Goal: Transaction & Acquisition: Purchase product/service

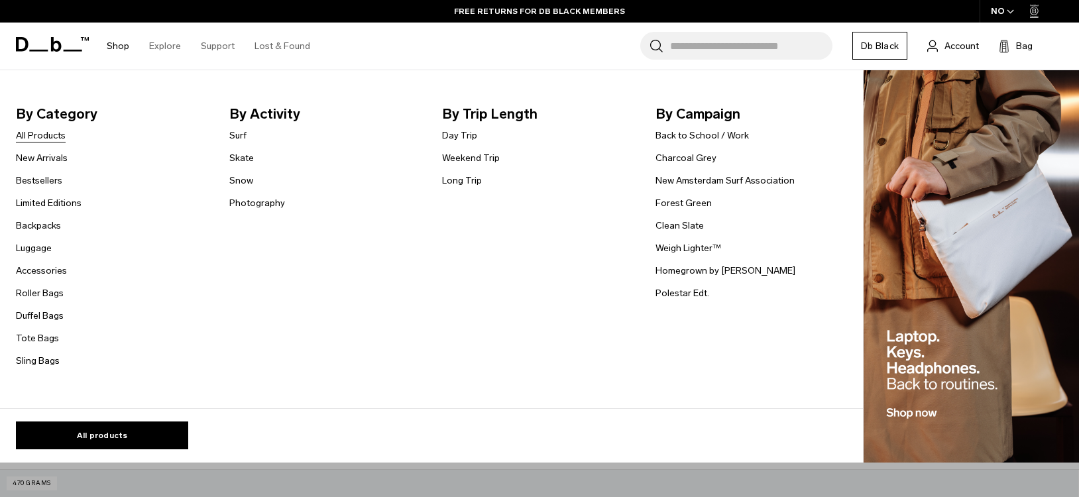
click at [34, 134] on link "All Products" at bounding box center [41, 136] width 50 height 14
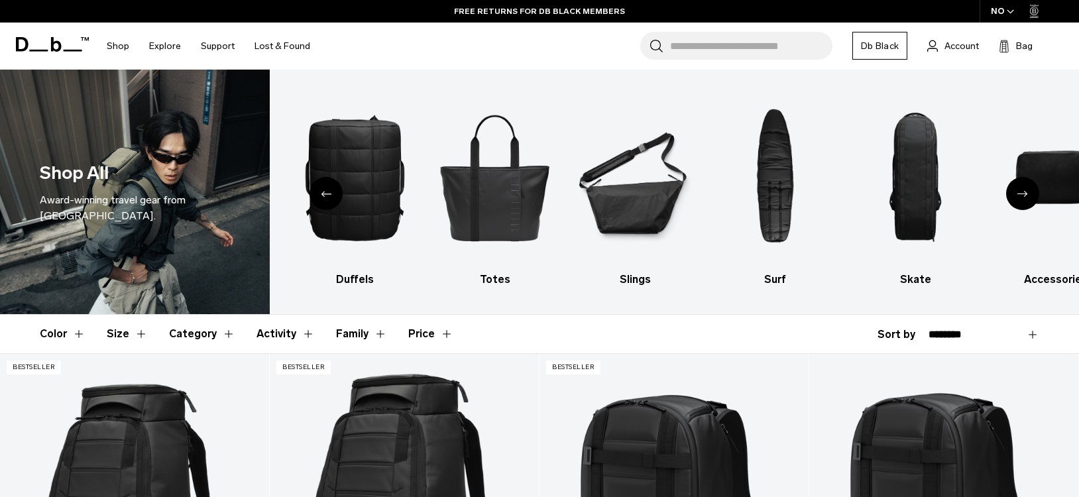
click at [1012, 11] on icon "button" at bounding box center [1011, 11] width 6 height 3
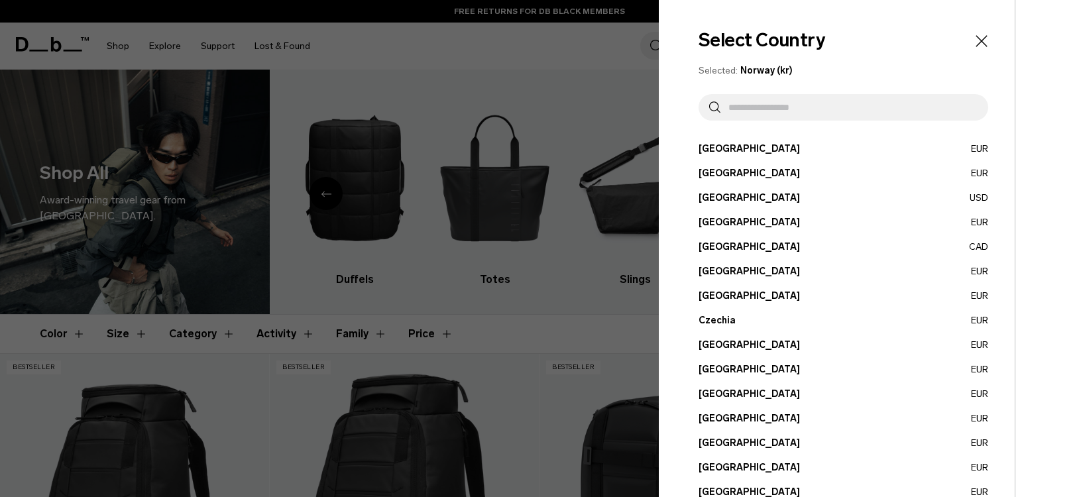
scroll to position [481, 0]
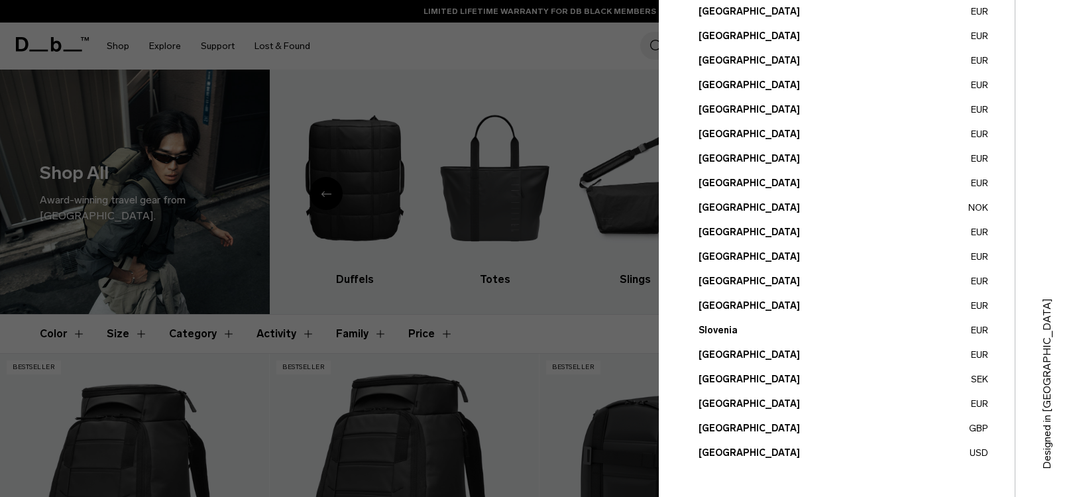
click at [717, 433] on button "United Kingdom GBP" at bounding box center [844, 429] width 290 height 14
click at [745, 427] on button "United Kingdom GBP" at bounding box center [844, 429] width 290 height 14
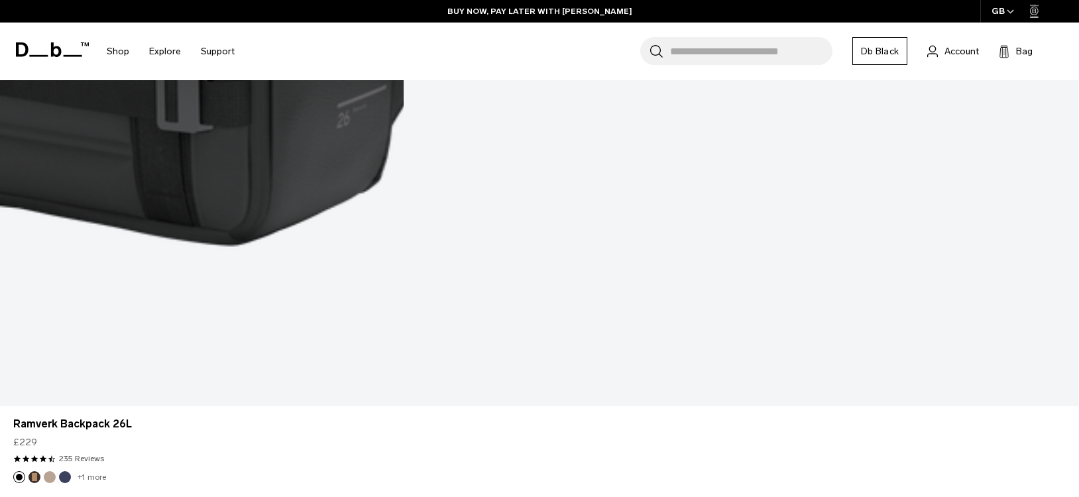
scroll to position [5056, 0]
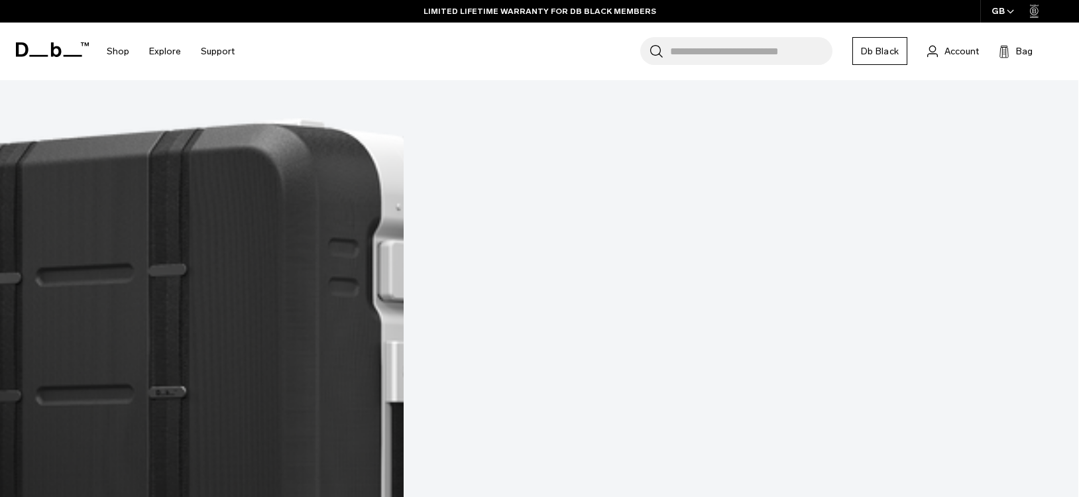
scroll to position [8380, 0]
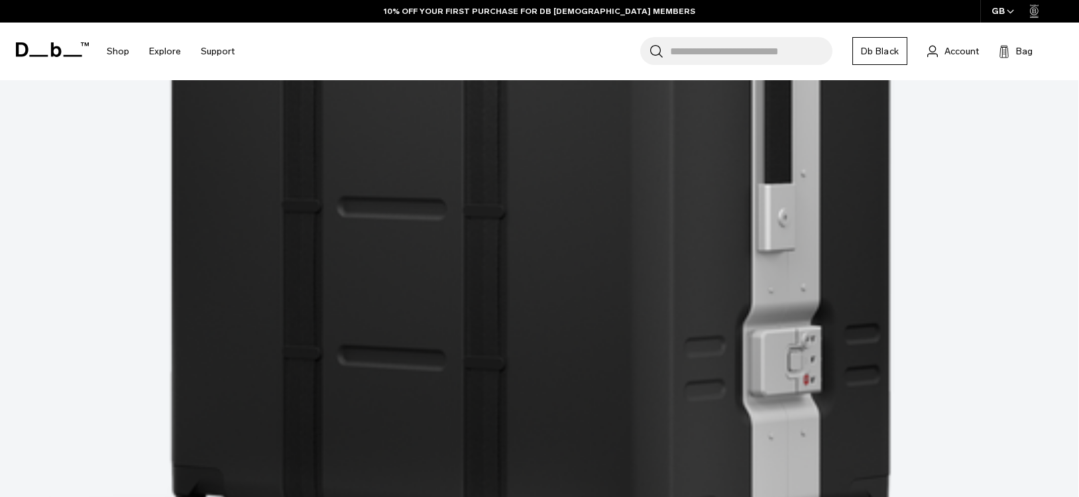
scroll to position [9968, 0]
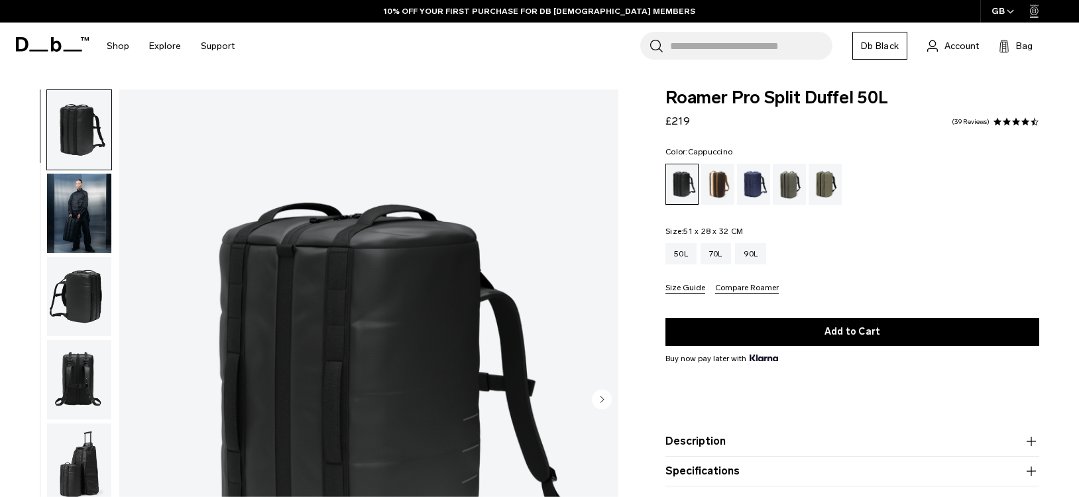
click at [713, 178] on div "Cappuccino" at bounding box center [719, 184] width 34 height 41
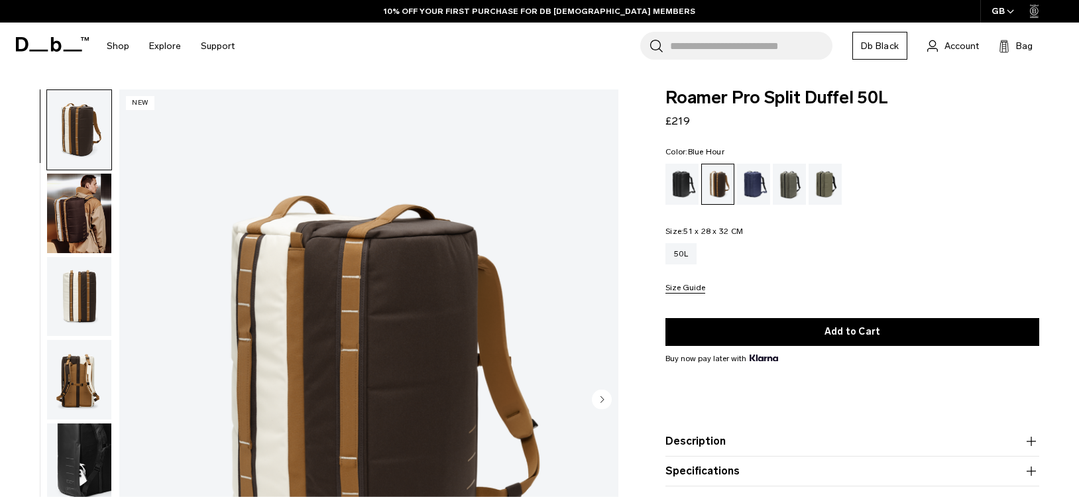
click at [754, 186] on div "Blue Hour" at bounding box center [754, 184] width 34 height 41
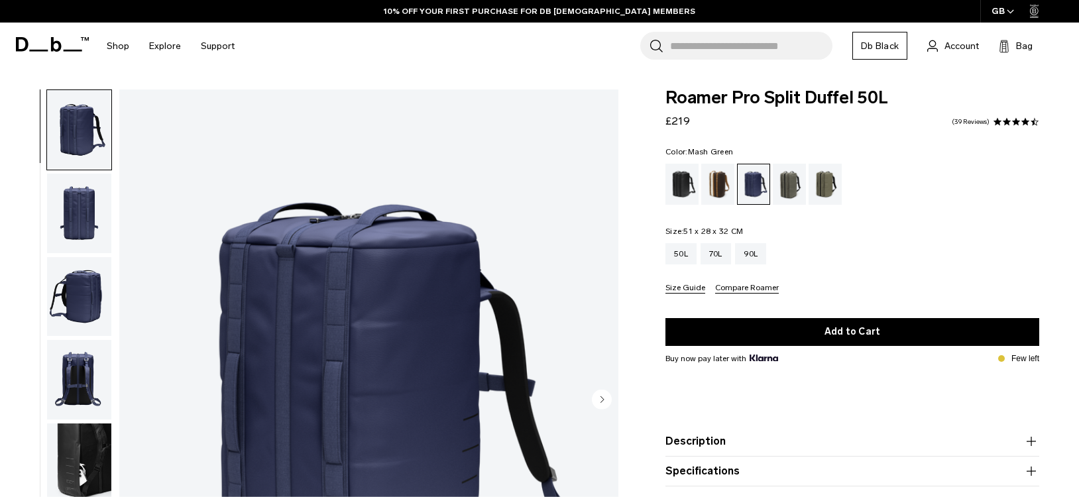
click at [830, 189] on div "Mash Green" at bounding box center [826, 184] width 34 height 41
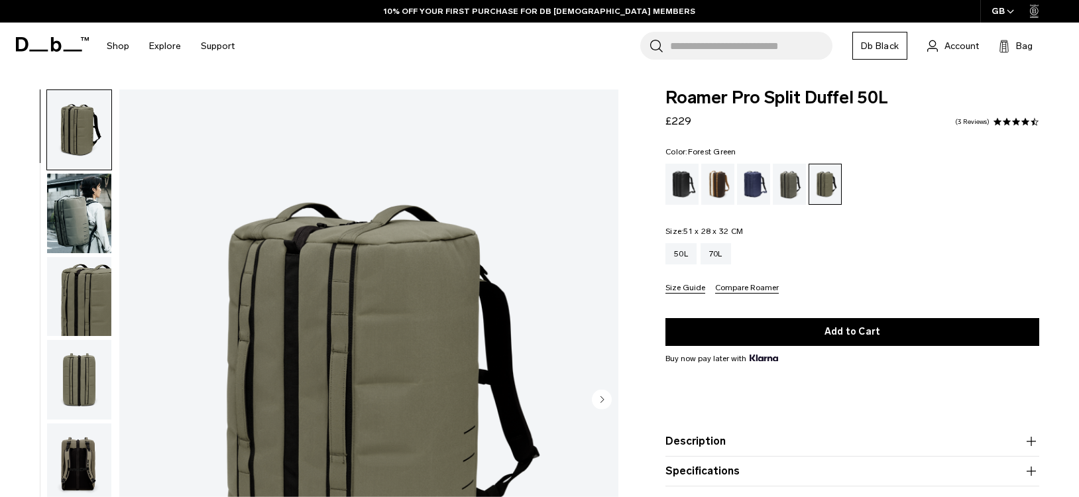
click at [799, 184] on div "Forest Green" at bounding box center [790, 184] width 34 height 41
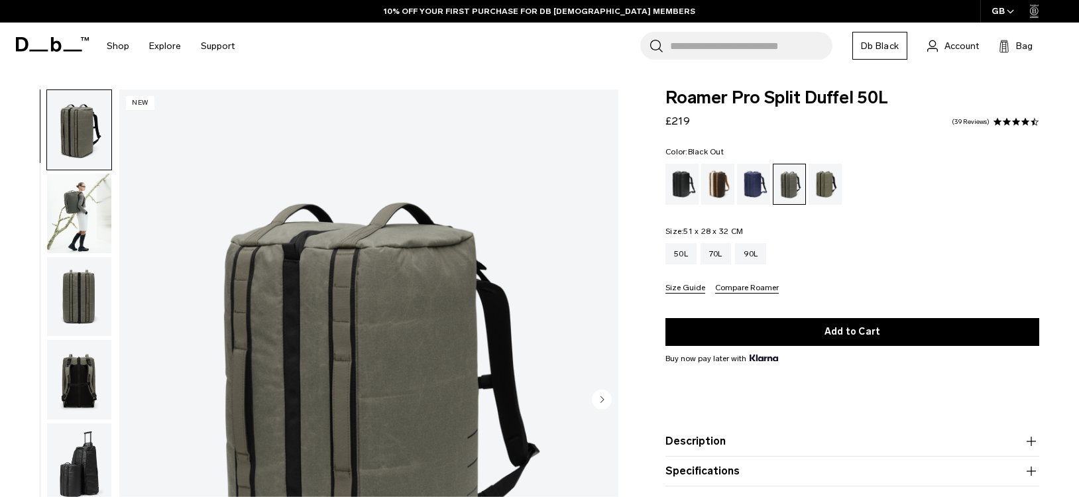
click at [666, 178] on div "Black Out" at bounding box center [683, 184] width 34 height 41
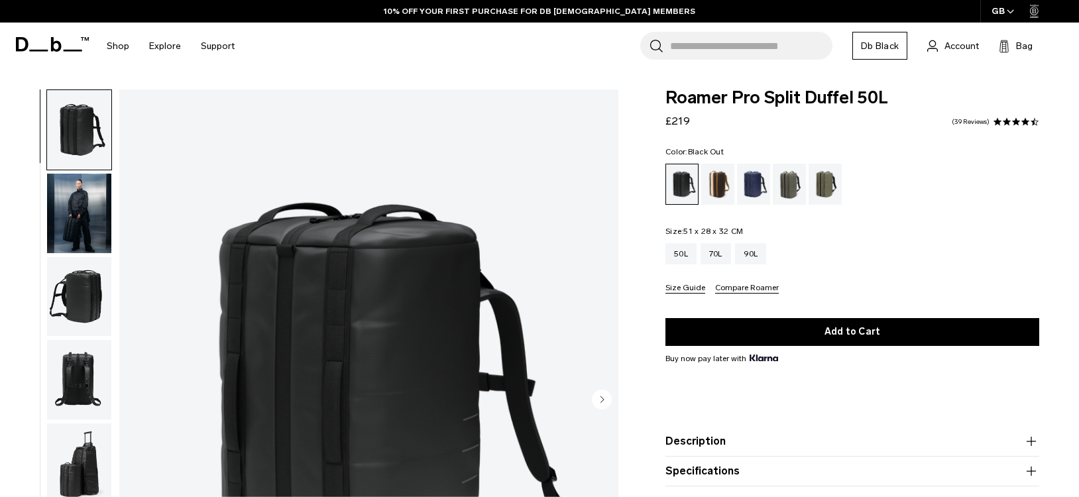
scroll to position [5, 0]
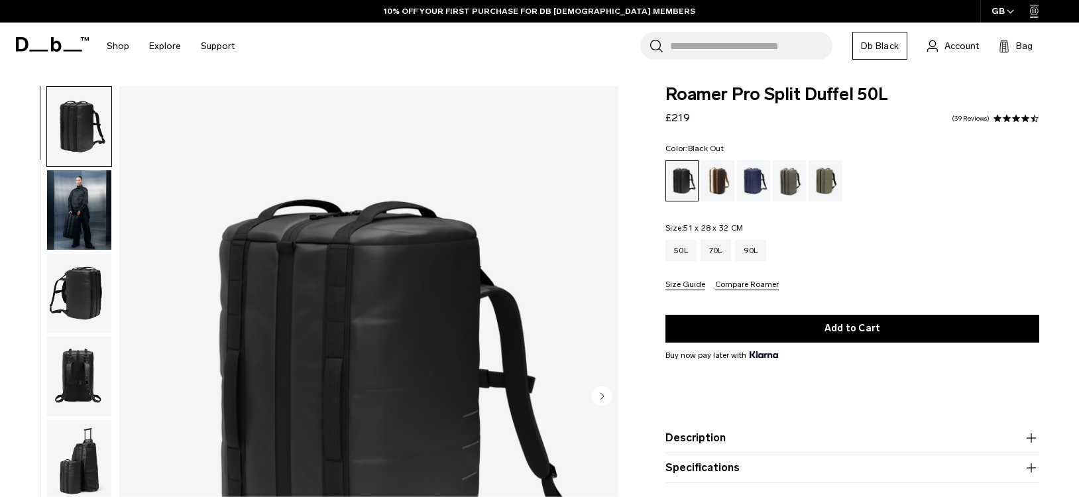
click at [68, 214] on img "button" at bounding box center [79, 210] width 64 height 80
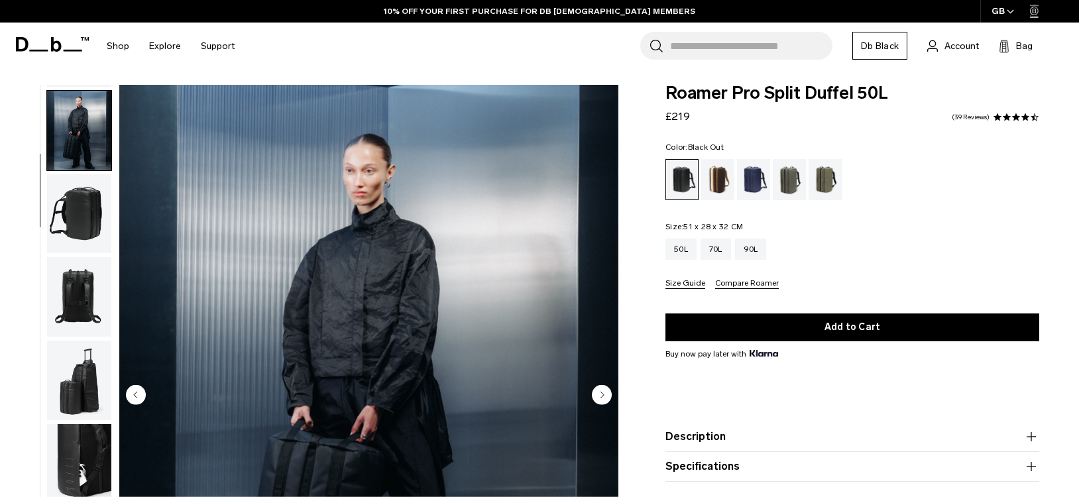
scroll to position [3, 0]
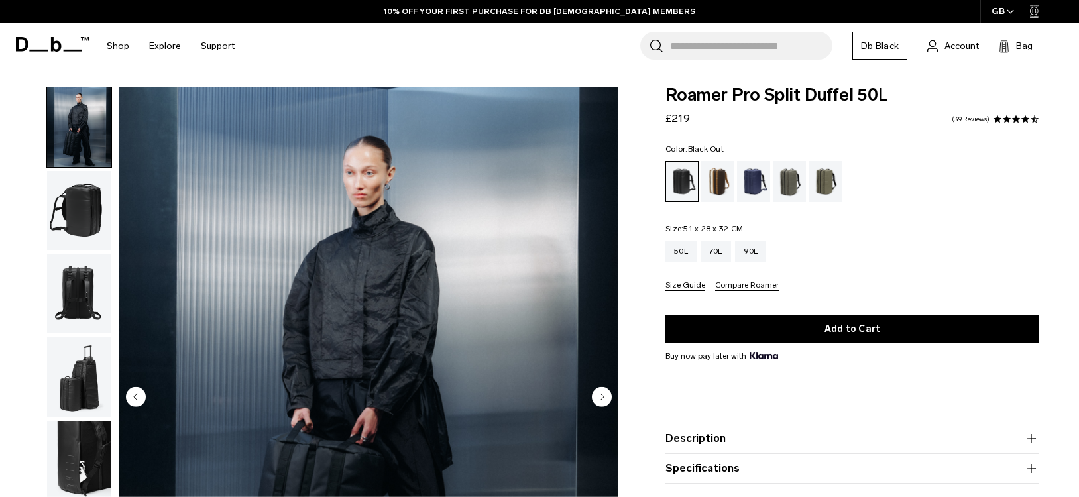
click at [68, 214] on img "button" at bounding box center [79, 211] width 64 height 80
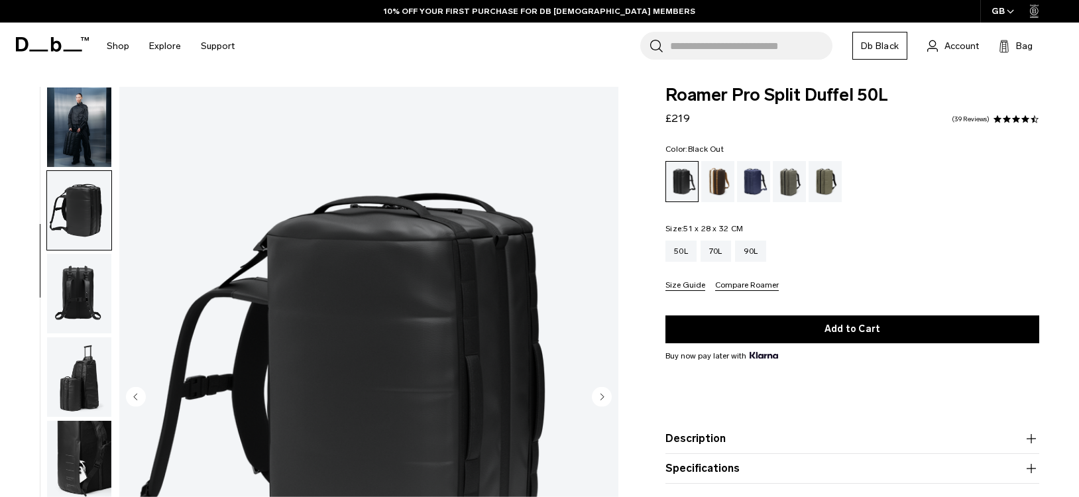
scroll to position [125, 0]
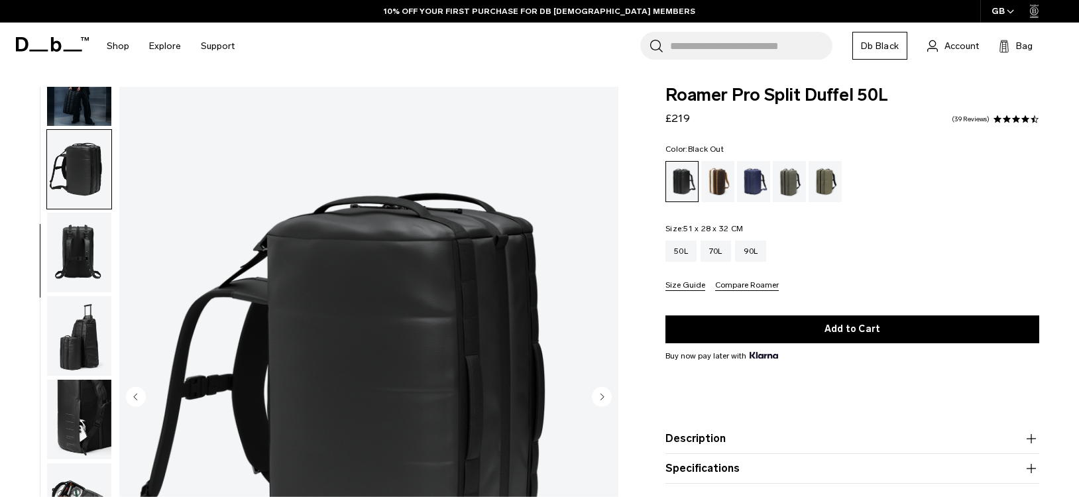
click at [74, 233] on img "button" at bounding box center [79, 253] width 64 height 80
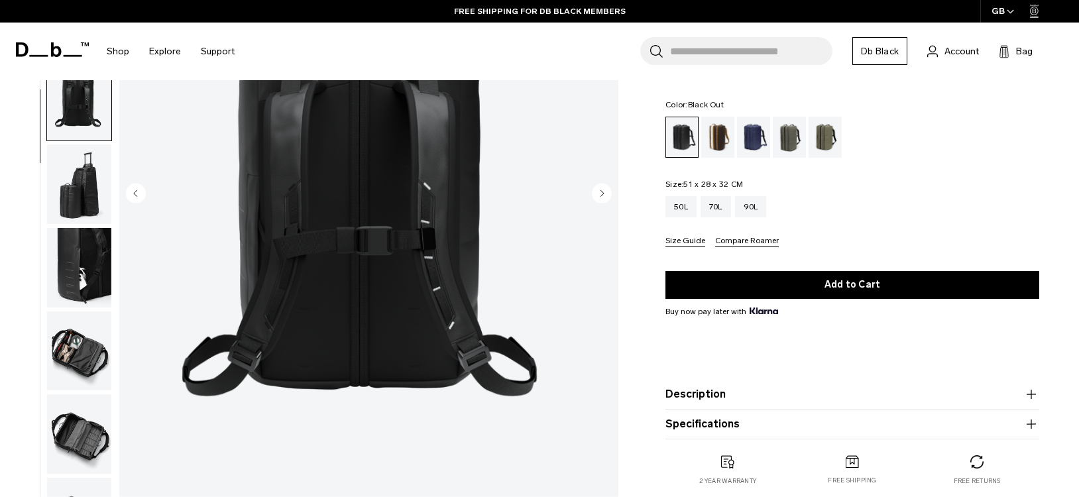
scroll to position [72, 0]
click at [77, 185] on img "button" at bounding box center [79, 186] width 64 height 80
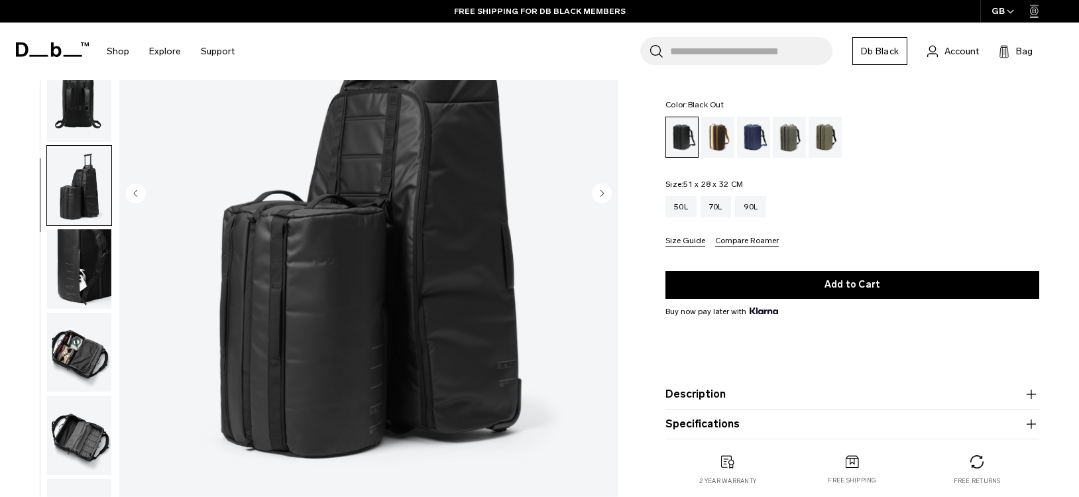
scroll to position [125, 0]
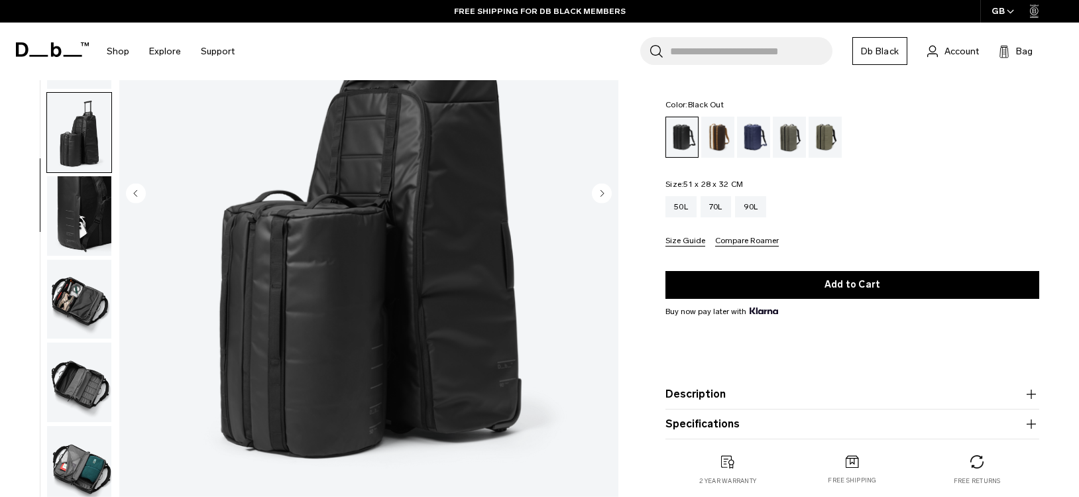
click at [79, 204] on img "button" at bounding box center [79, 216] width 64 height 80
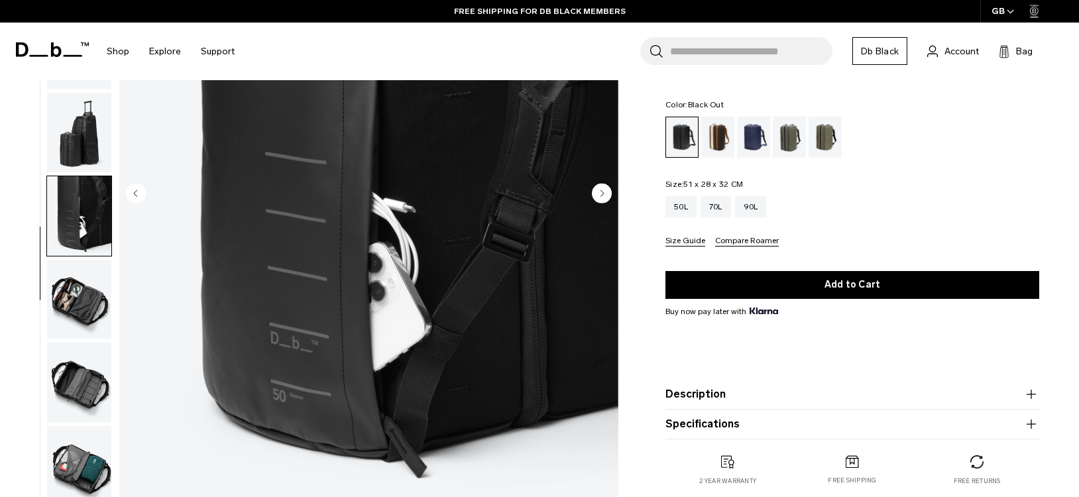
scroll to position [0, 0]
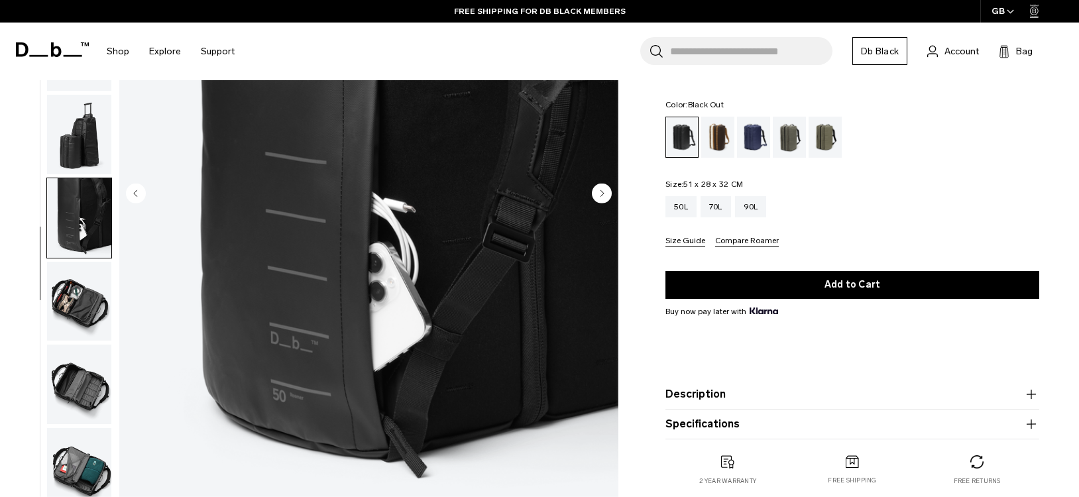
click at [80, 274] on img "button" at bounding box center [79, 302] width 64 height 80
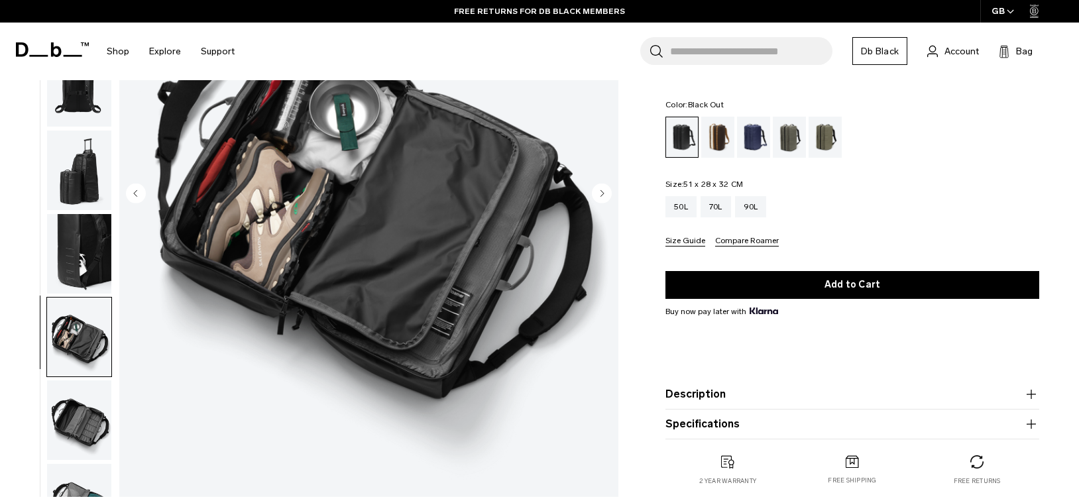
scroll to position [125, 0]
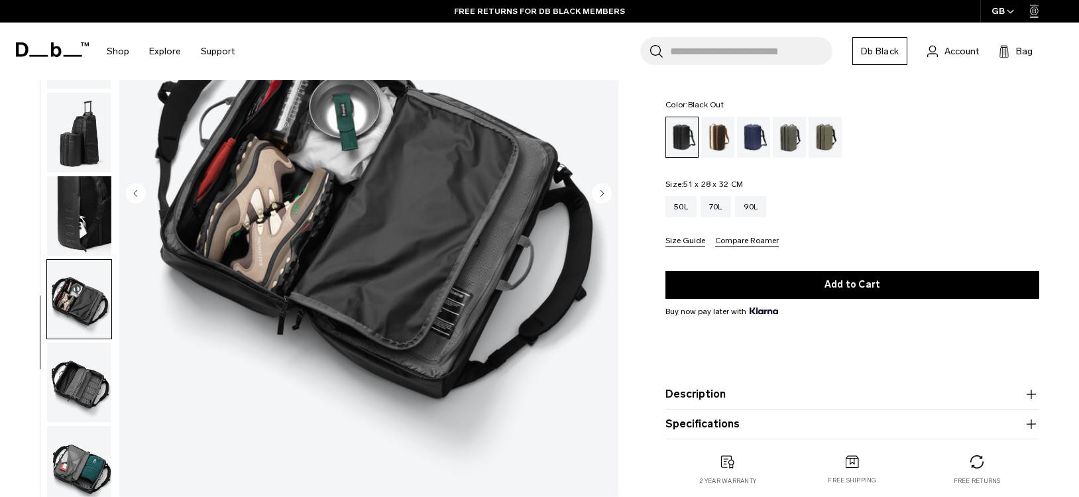
click at [90, 384] on img "button" at bounding box center [79, 383] width 64 height 80
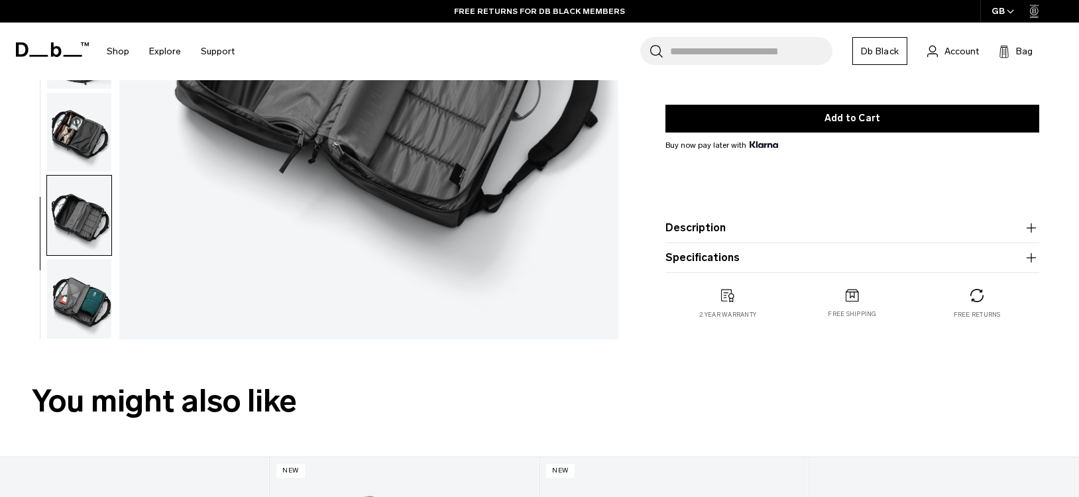
scroll to position [374, 0]
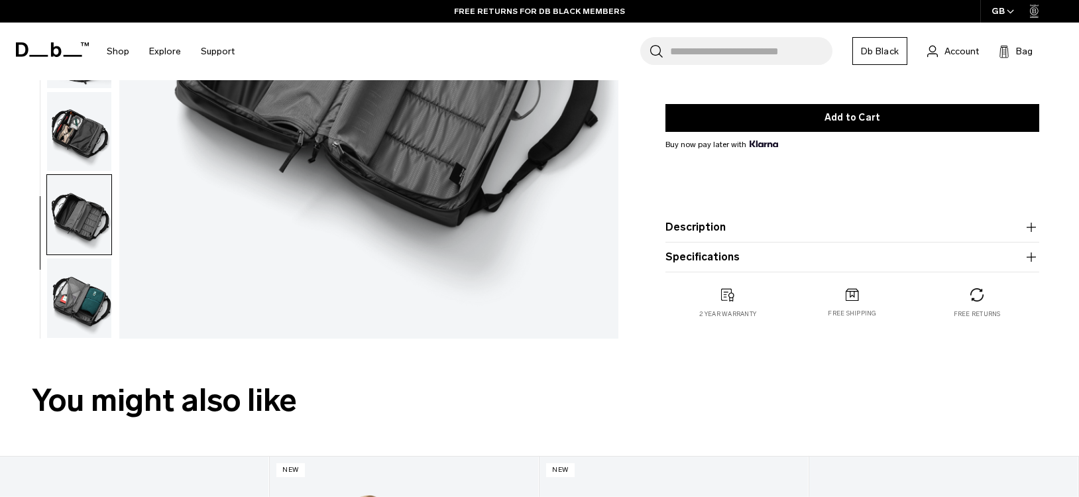
click at [78, 333] on img "button" at bounding box center [79, 299] width 64 height 80
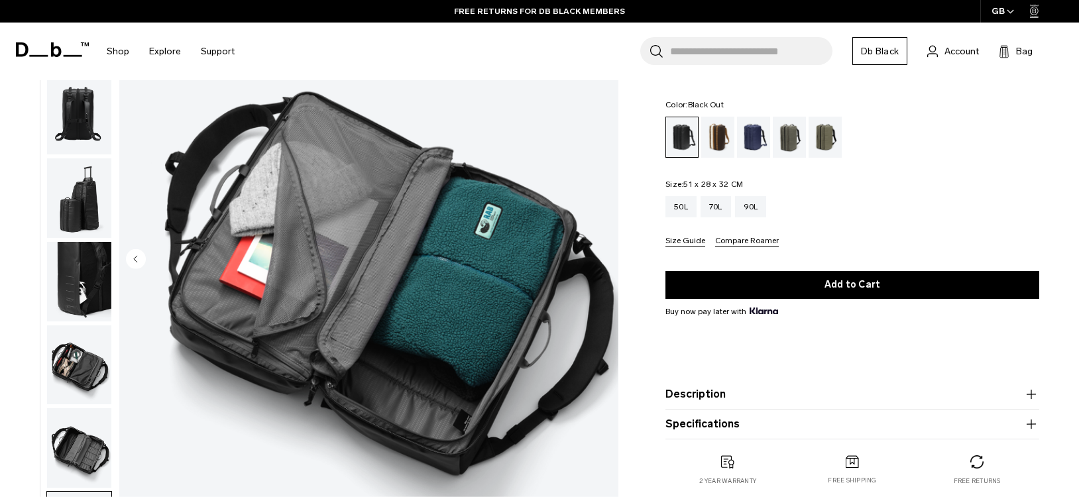
scroll to position [131, 0]
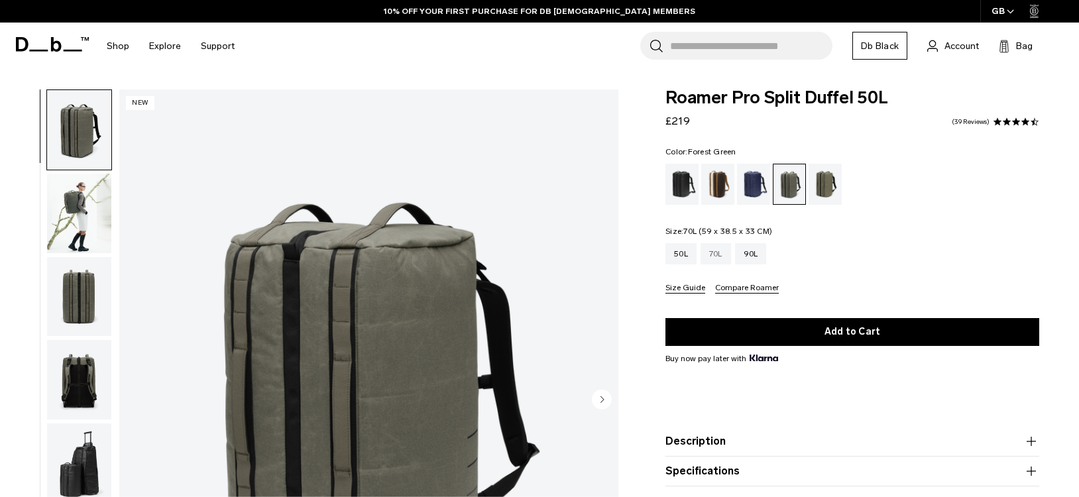
click at [714, 257] on div "70L" at bounding box center [716, 253] width 31 height 21
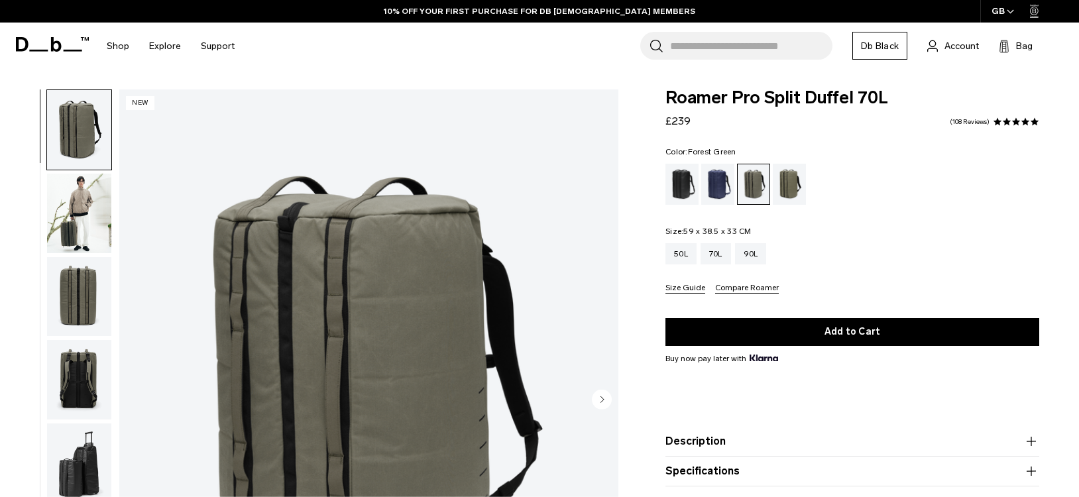
click at [86, 210] on img "button" at bounding box center [79, 214] width 64 height 80
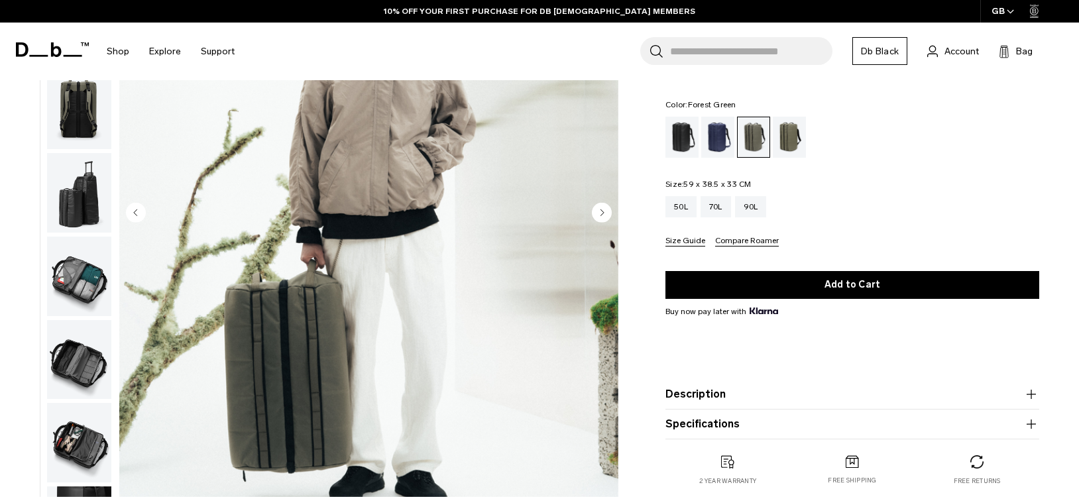
scroll to position [176, 0]
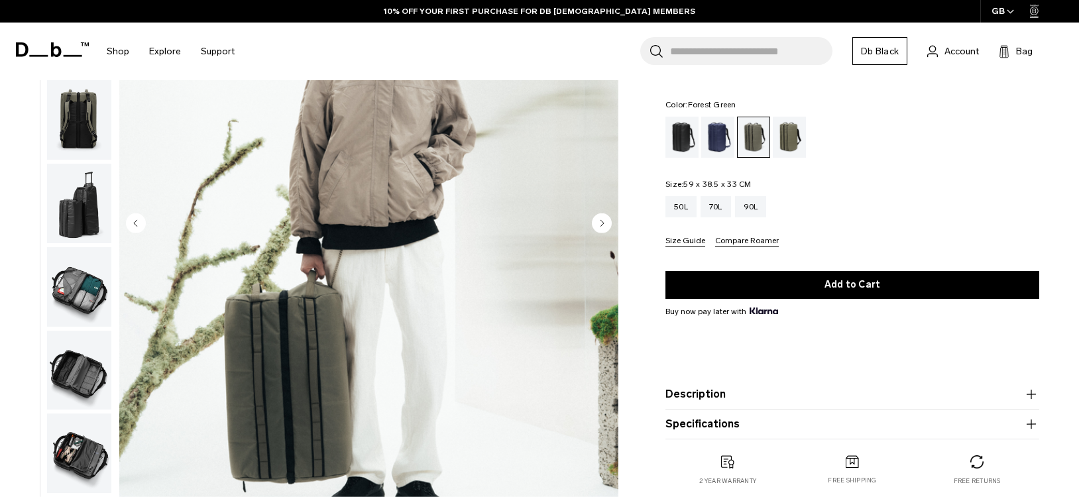
click at [84, 286] on img "button" at bounding box center [79, 287] width 64 height 80
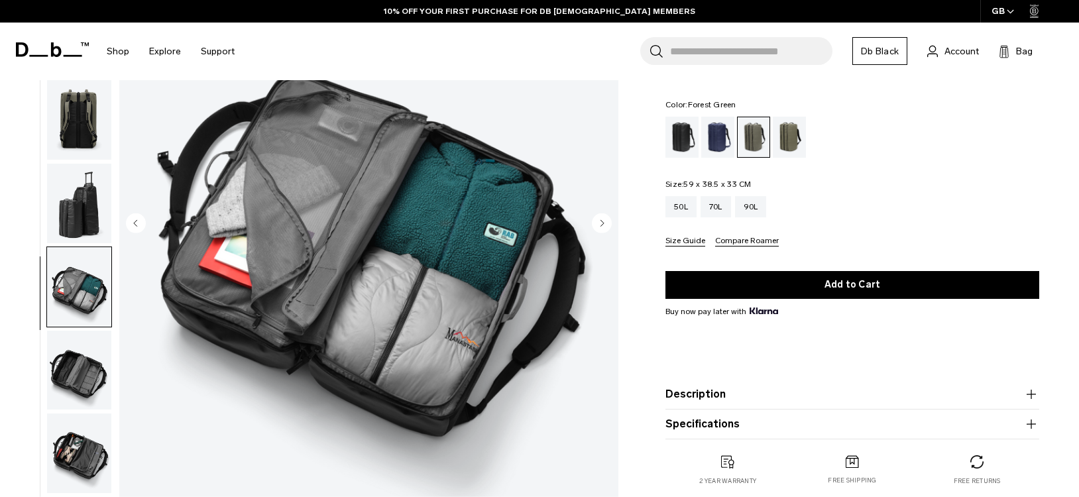
scroll to position [125, 0]
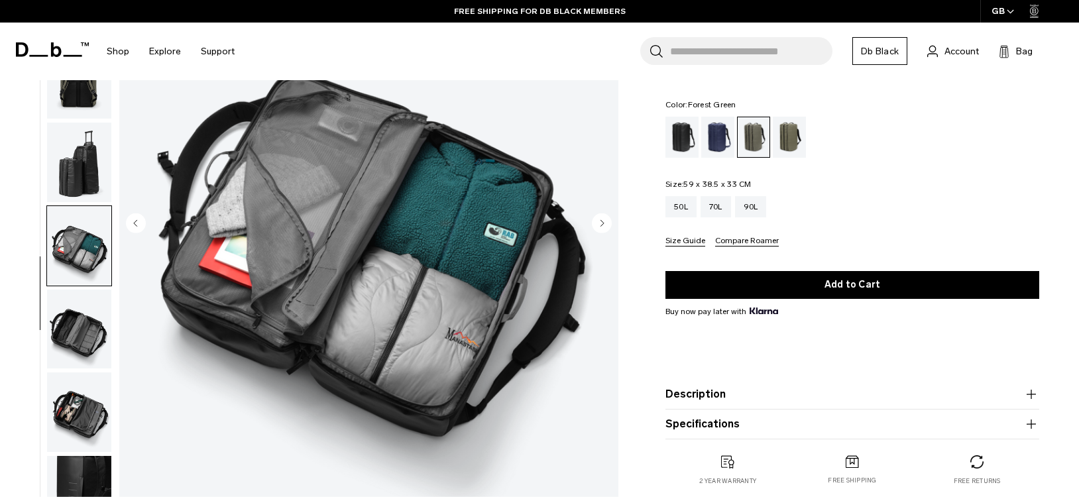
click at [66, 337] on img "button" at bounding box center [79, 330] width 64 height 80
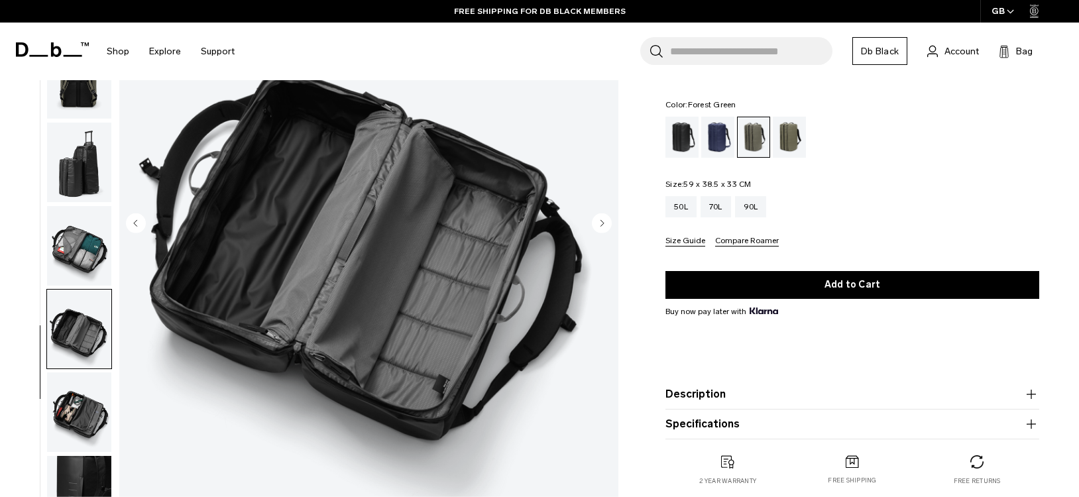
click at [80, 406] on img "button" at bounding box center [79, 413] width 64 height 80
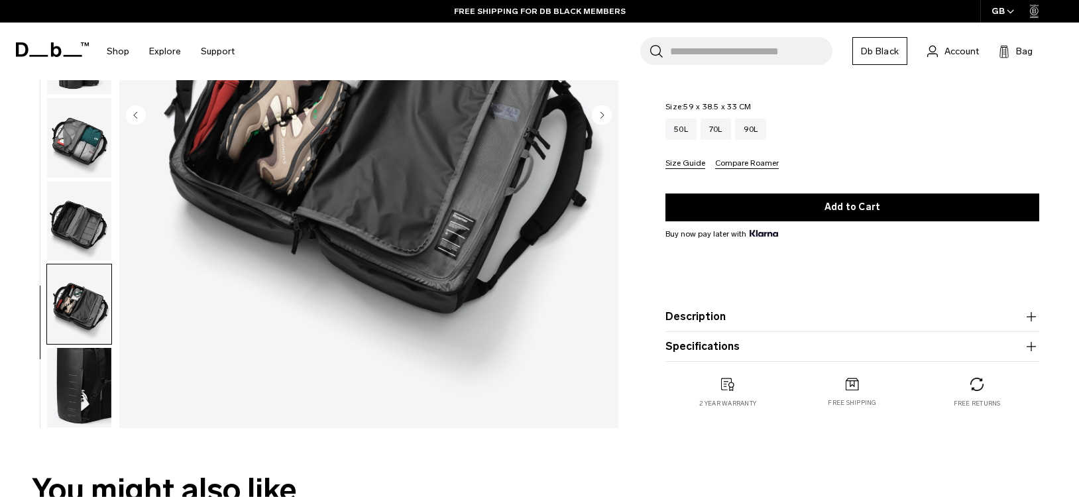
scroll to position [297, 0]
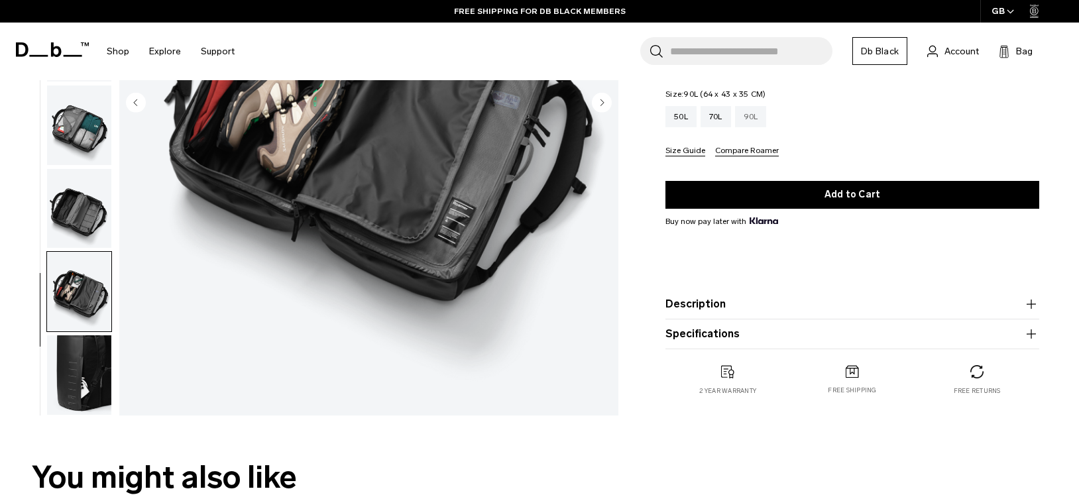
click at [755, 117] on div "90L" at bounding box center [751, 116] width 32 height 21
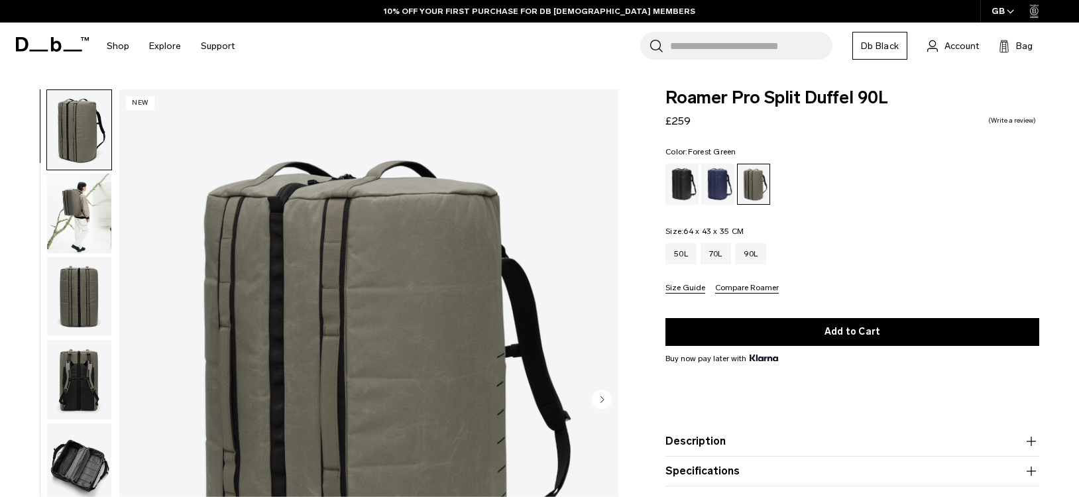
click at [92, 221] on img "button" at bounding box center [79, 214] width 64 height 80
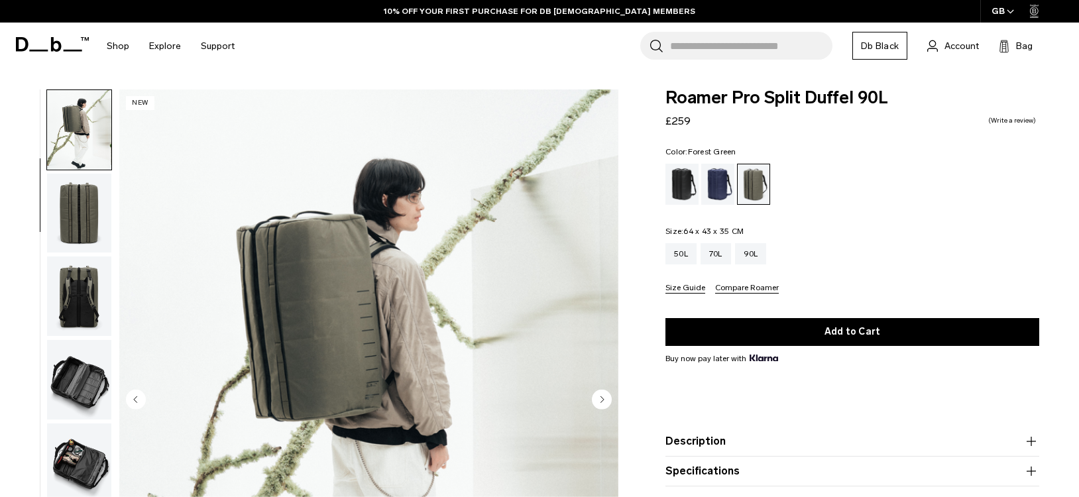
click at [92, 221] on img "button" at bounding box center [79, 214] width 64 height 80
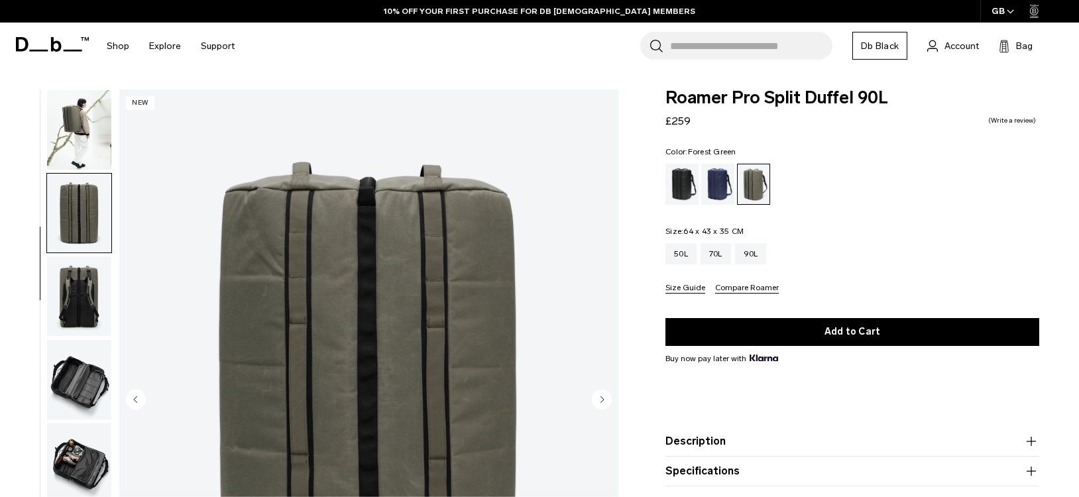
scroll to position [125, 0]
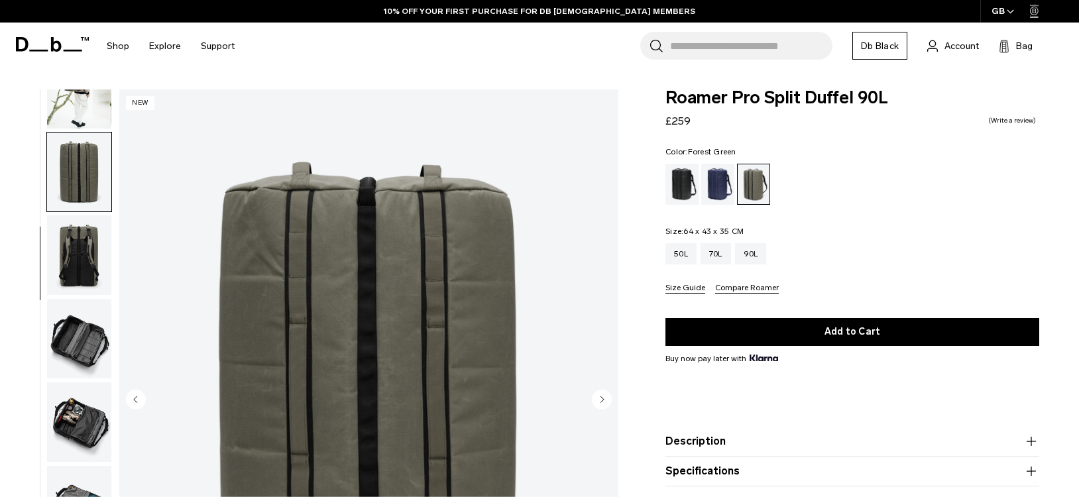
click at [83, 243] on img "button" at bounding box center [79, 255] width 64 height 80
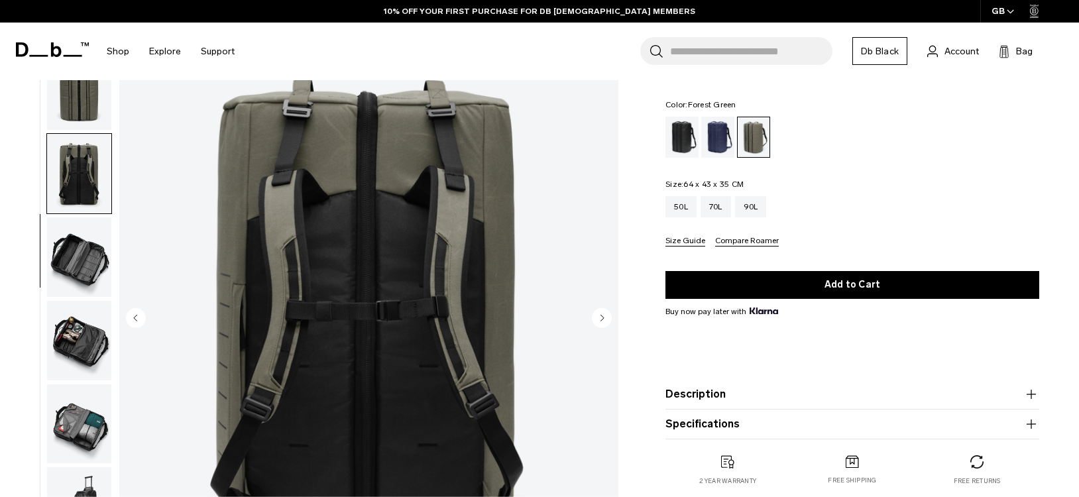
scroll to position [85, 0]
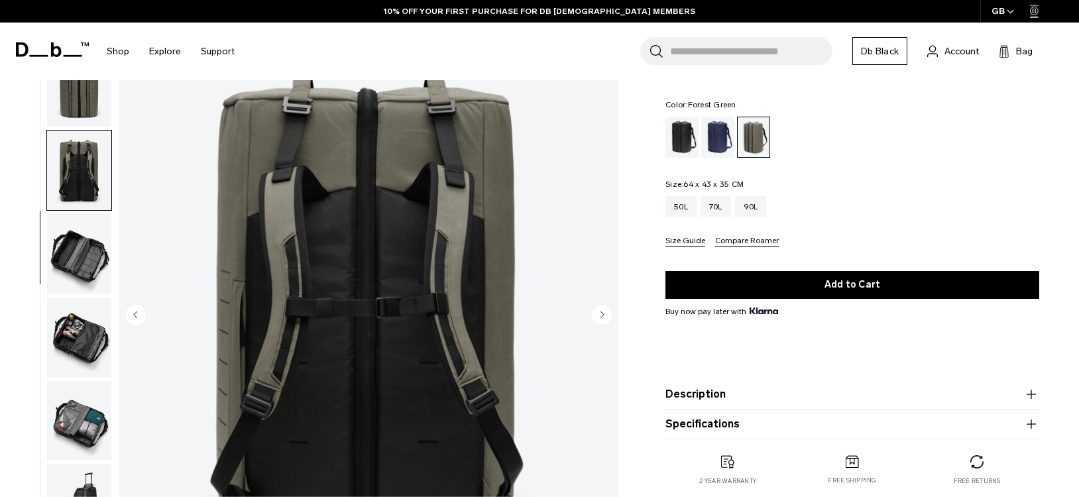
click at [98, 350] on img "button" at bounding box center [79, 338] width 64 height 80
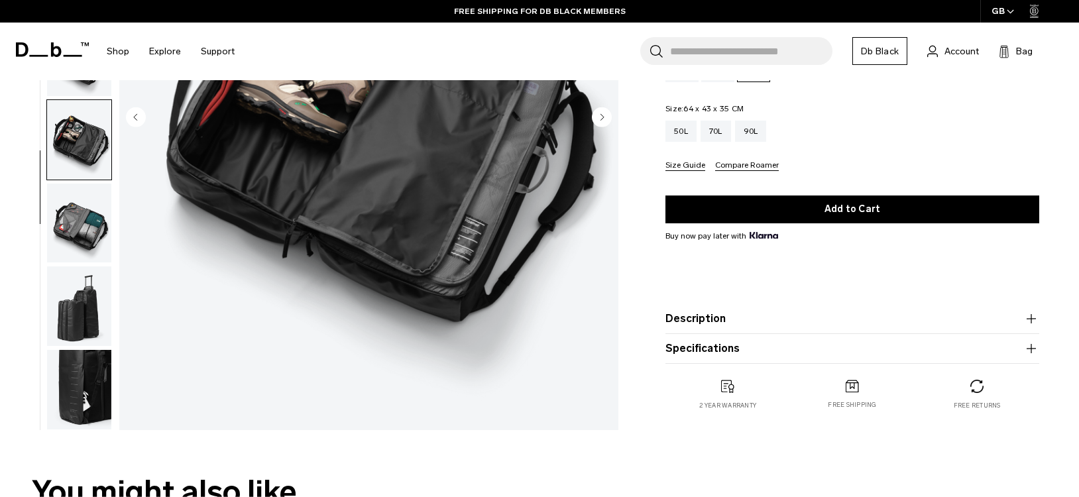
scroll to position [282, 0]
click at [80, 317] on img "button" at bounding box center [79, 307] width 64 height 80
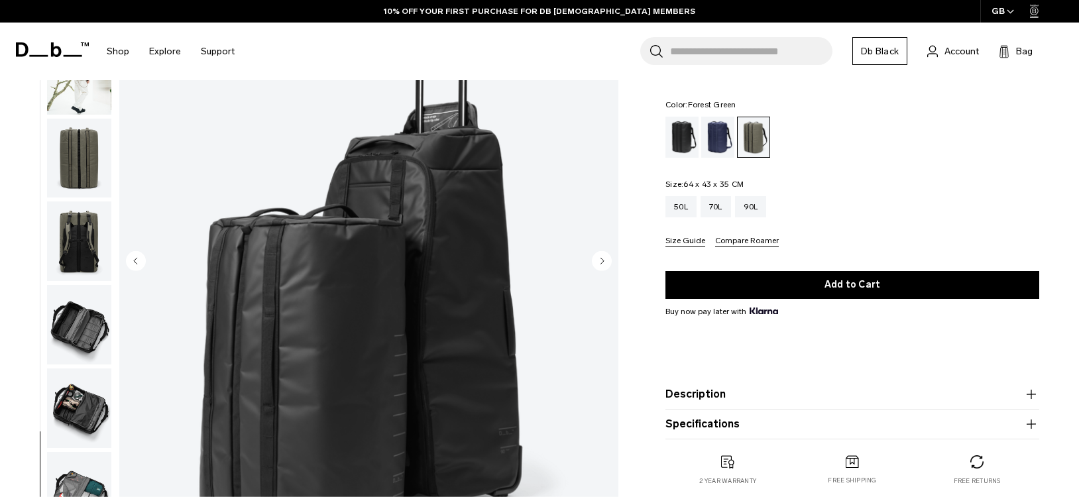
scroll to position [0, 0]
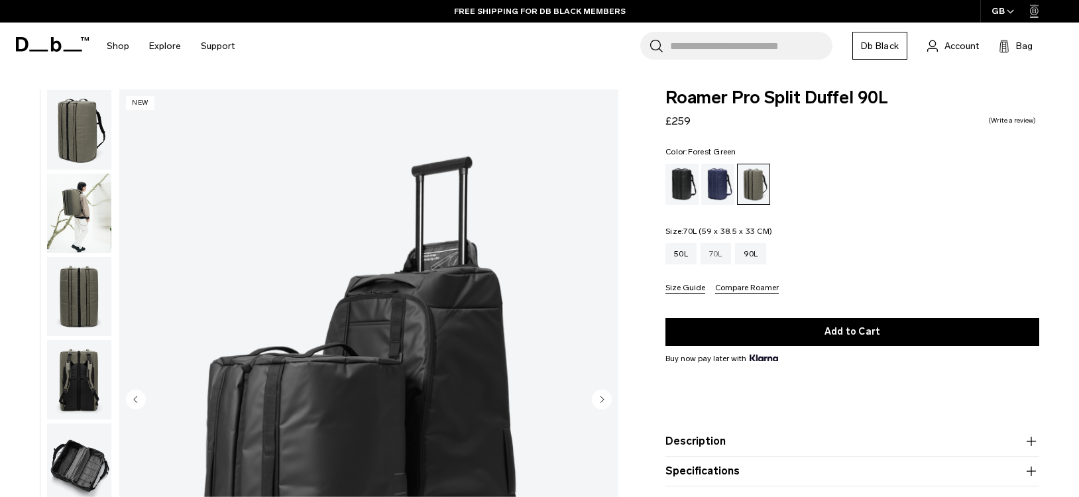
click at [721, 259] on div "70L" at bounding box center [716, 253] width 31 height 21
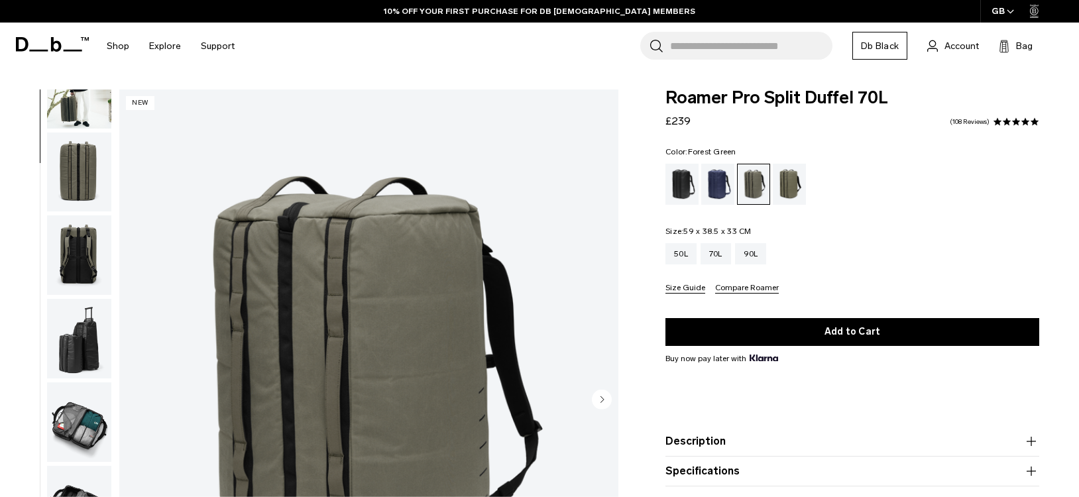
click at [93, 355] on img "button" at bounding box center [79, 339] width 64 height 80
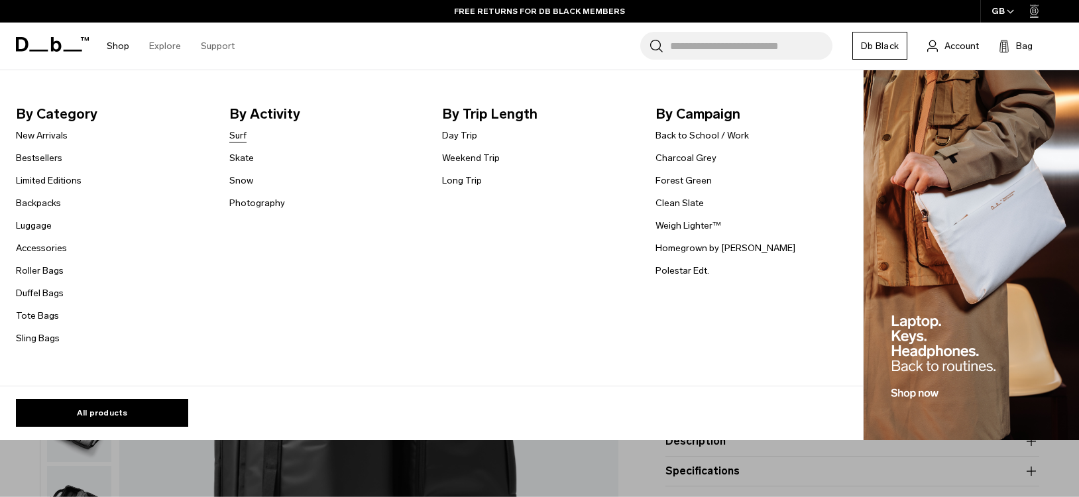
click at [239, 136] on link "Surf" at bounding box center [237, 136] width 17 height 14
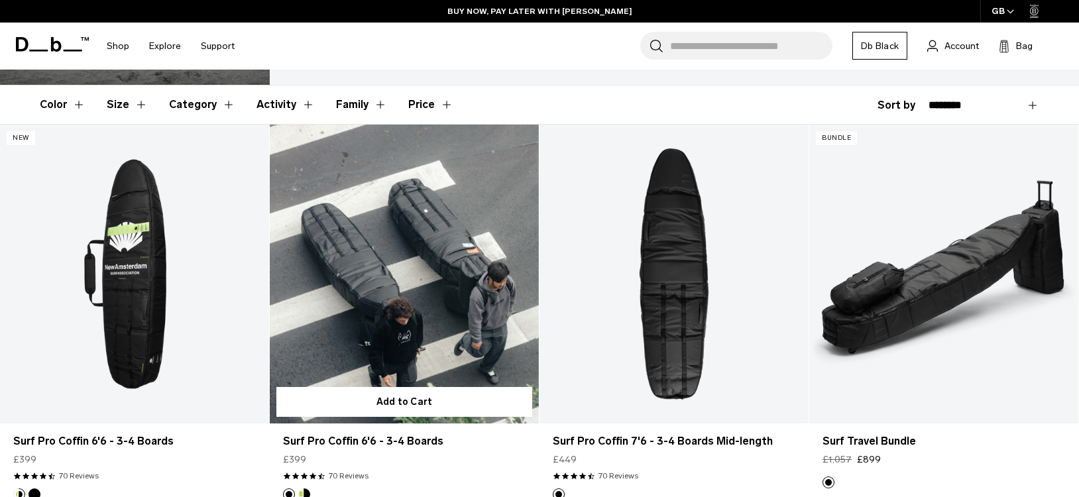
scroll to position [225, 0]
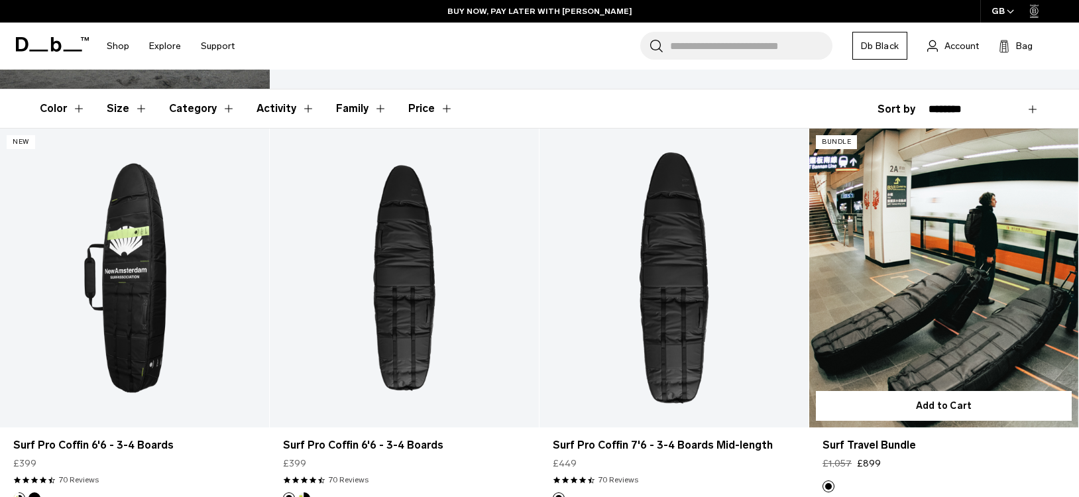
click at [935, 312] on link "Surf Travel Bundle" at bounding box center [944, 278] width 269 height 299
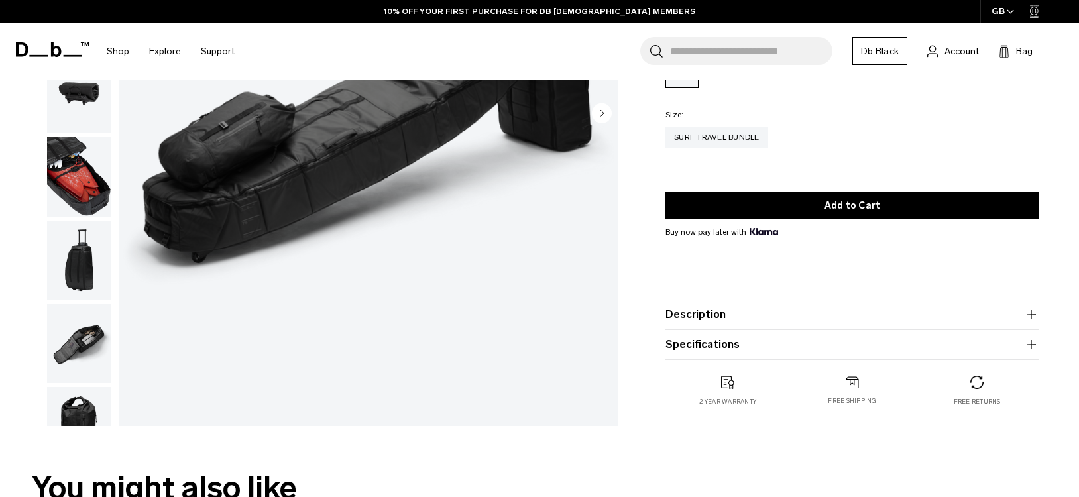
click at [842, 328] on product-accordion "Description The Surf Travel Bundle is built for surfers chasing waves near and …" at bounding box center [853, 315] width 374 height 30
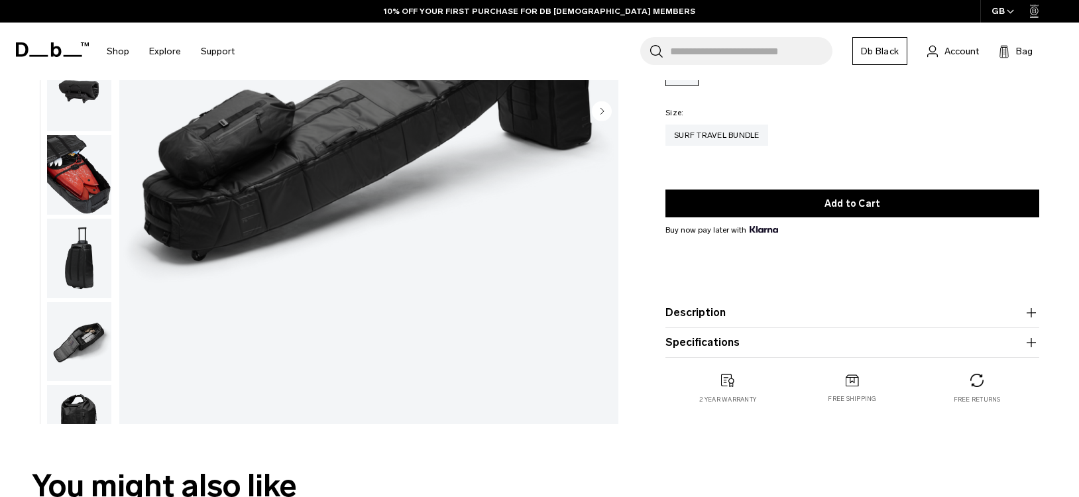
click at [861, 312] on button "Description" at bounding box center [853, 313] width 374 height 16
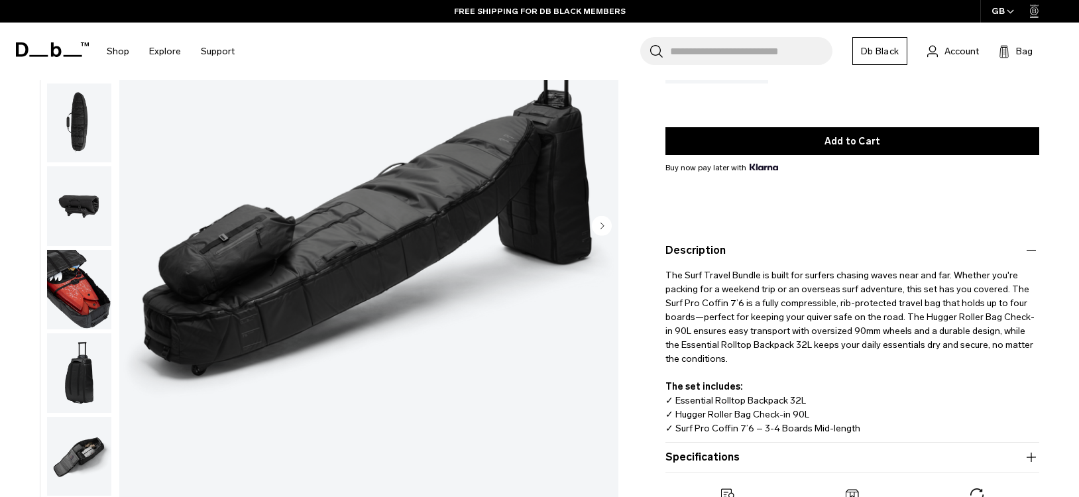
scroll to position [74, 0]
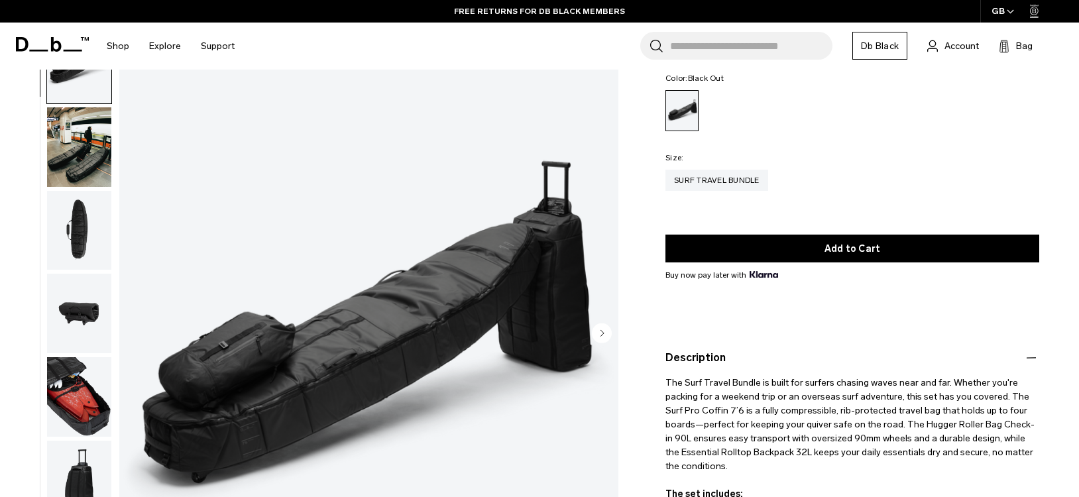
click at [603, 339] on circle "Next slide" at bounding box center [602, 334] width 20 height 20
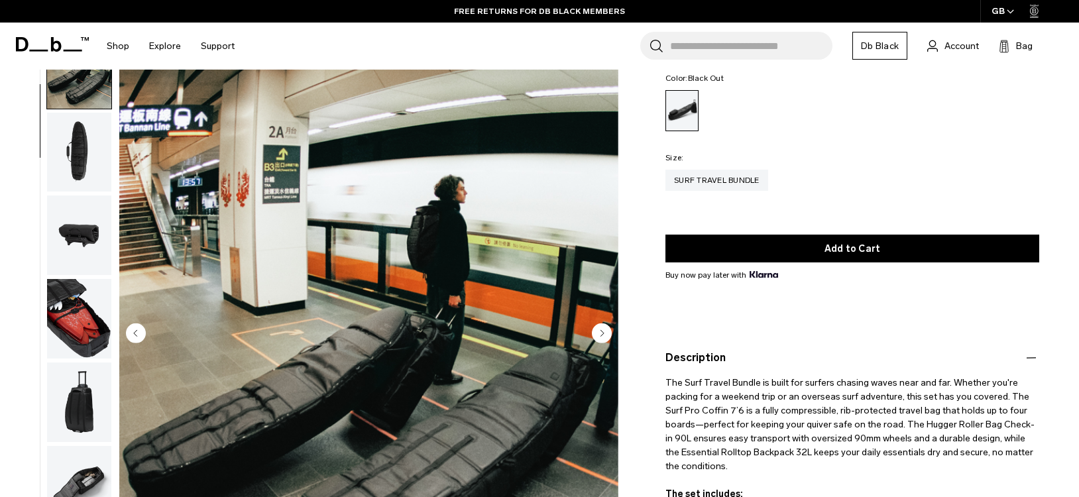
scroll to position [84, 0]
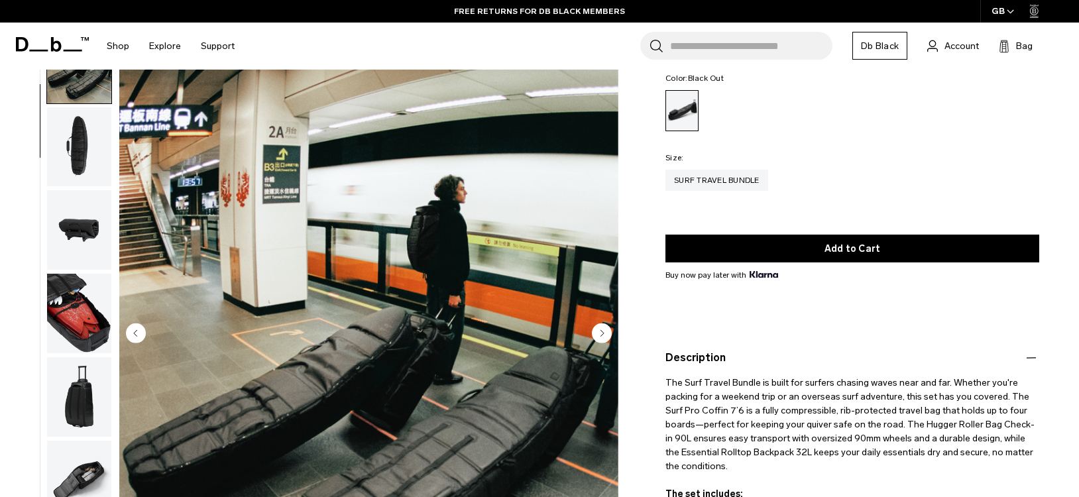
click at [603, 339] on circle "Next slide" at bounding box center [602, 334] width 20 height 20
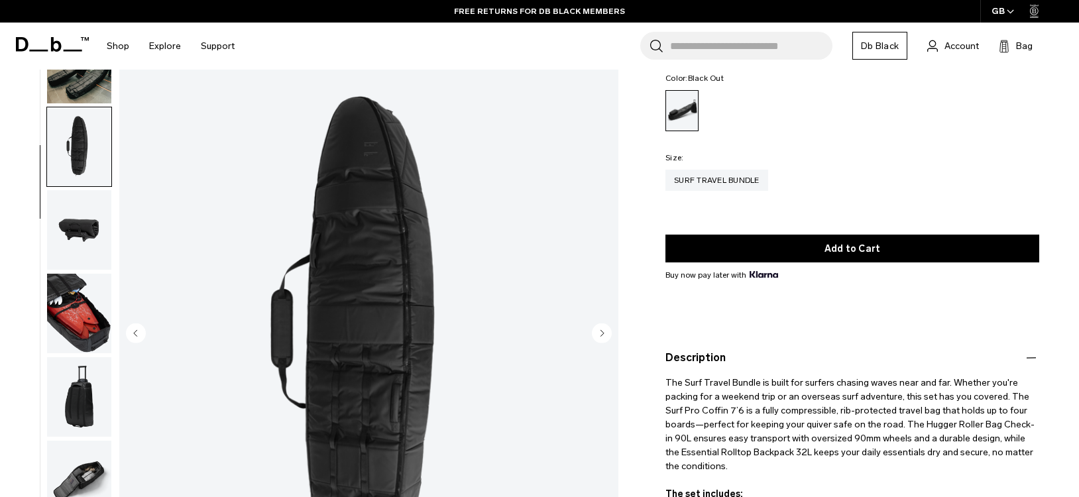
scroll to position [167, 0]
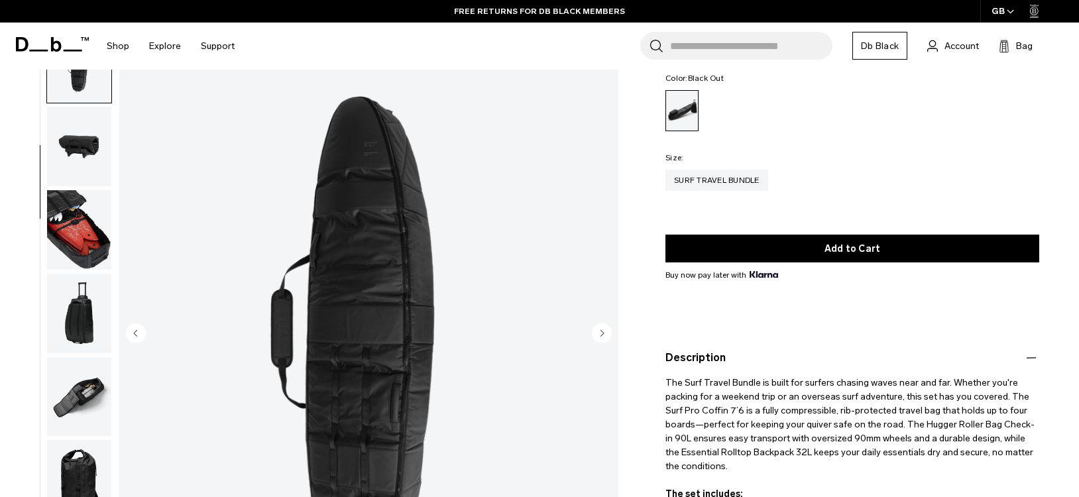
click at [603, 339] on circle "Next slide" at bounding box center [602, 334] width 20 height 20
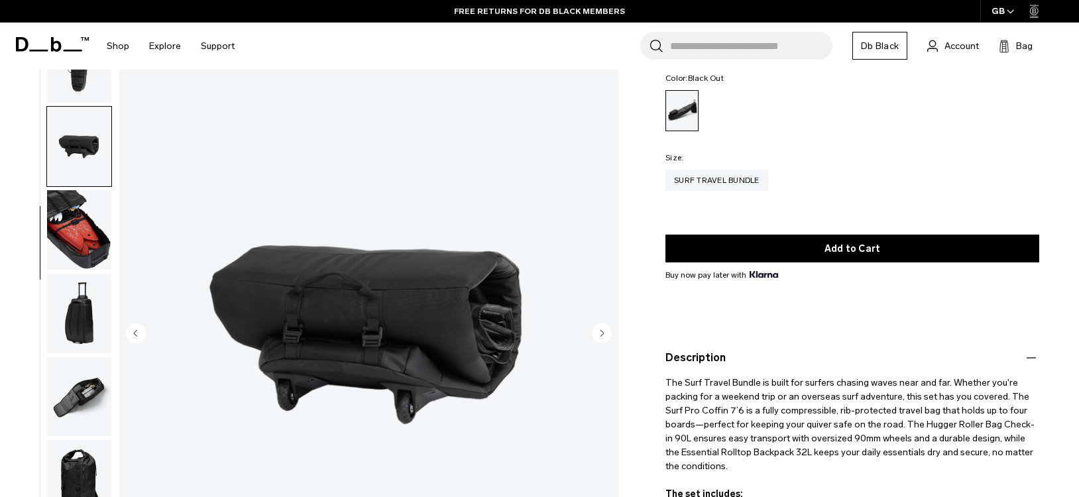
scroll to position [208, 0]
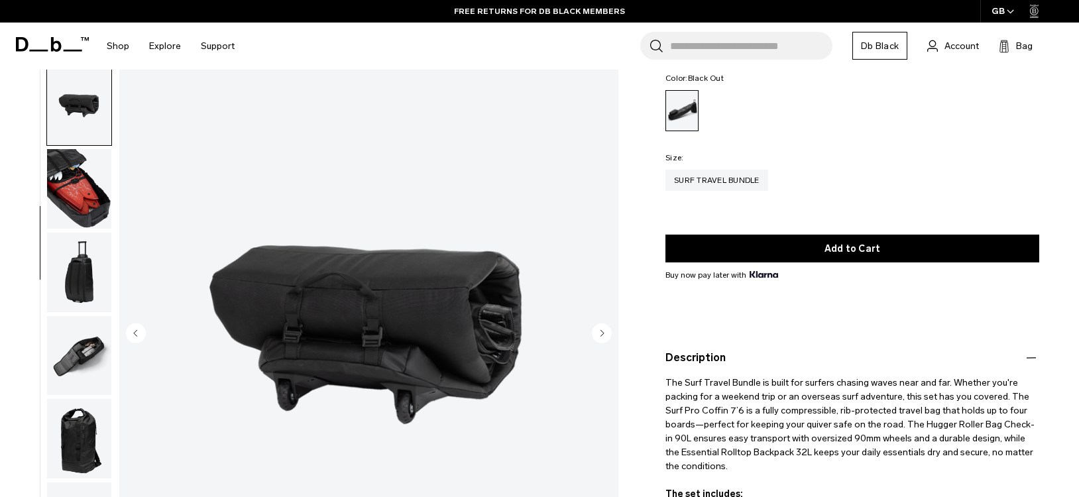
click at [603, 339] on circle "Next slide" at bounding box center [602, 334] width 20 height 20
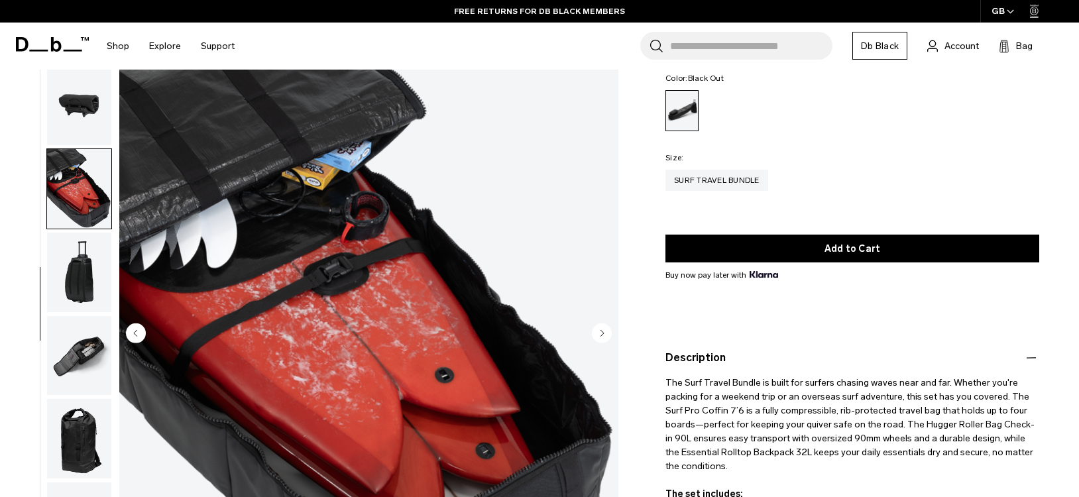
click at [603, 339] on circle "Next slide" at bounding box center [602, 334] width 20 height 20
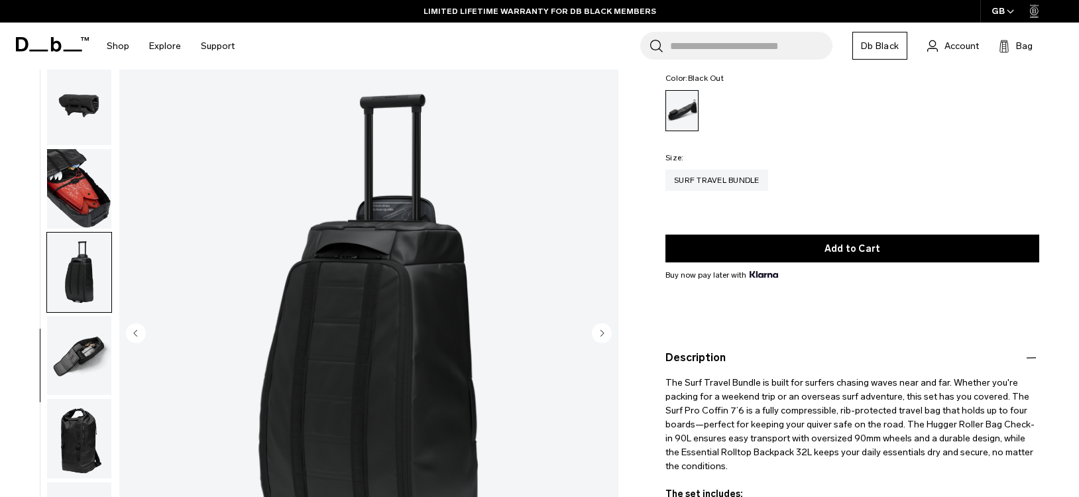
click at [601, 334] on icon "Next slide" at bounding box center [602, 333] width 3 height 6
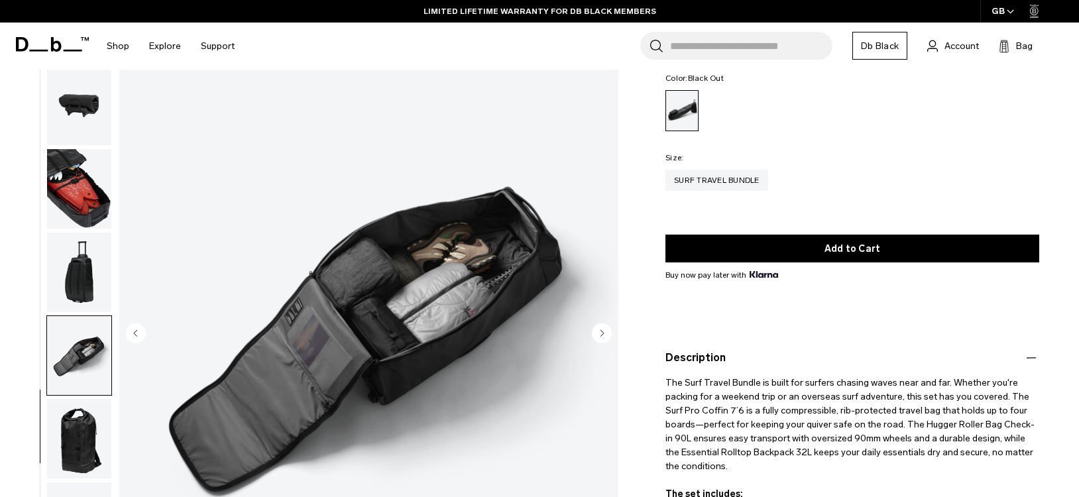
click at [601, 334] on icon "Next slide" at bounding box center [602, 333] width 3 height 6
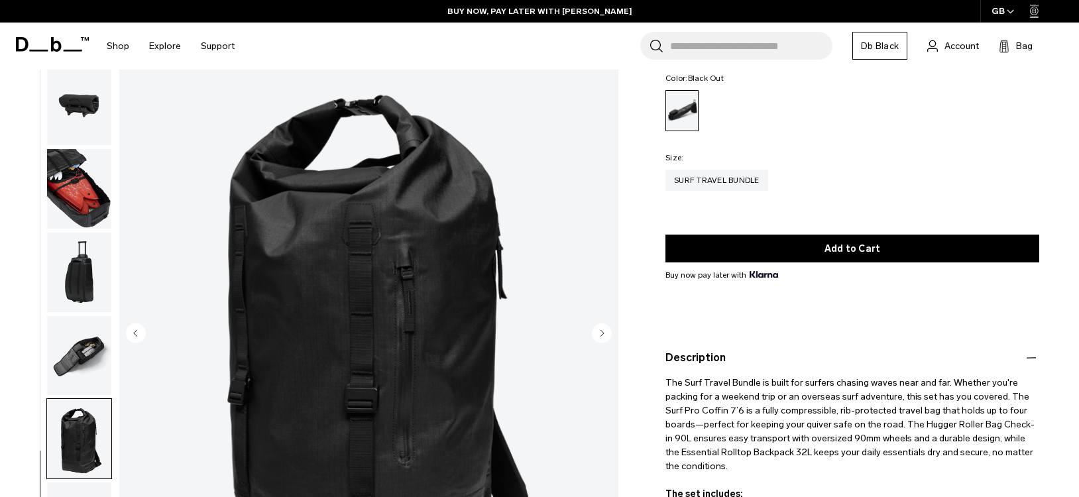
click at [131, 333] on circle "Previous slide" at bounding box center [136, 334] width 20 height 20
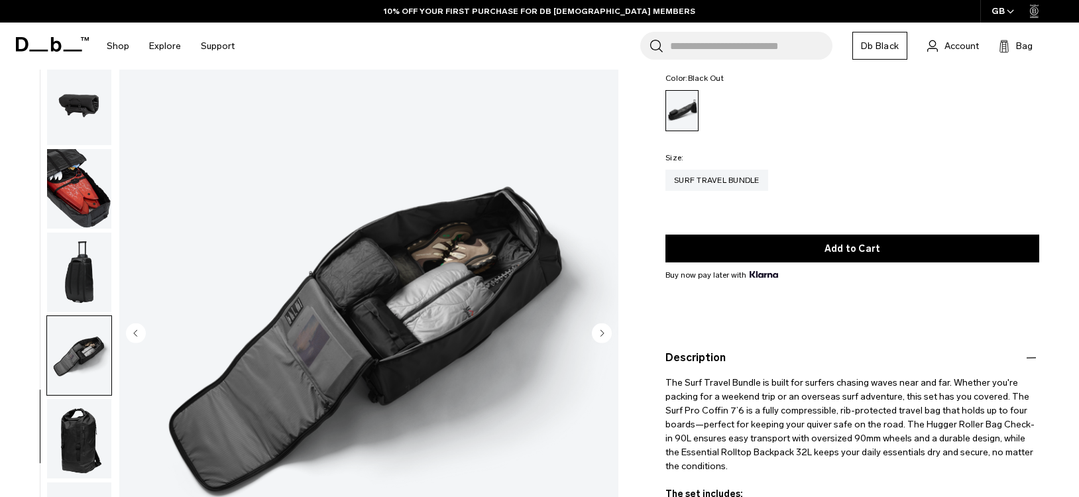
click at [603, 336] on circle "Next slide" at bounding box center [602, 334] width 20 height 20
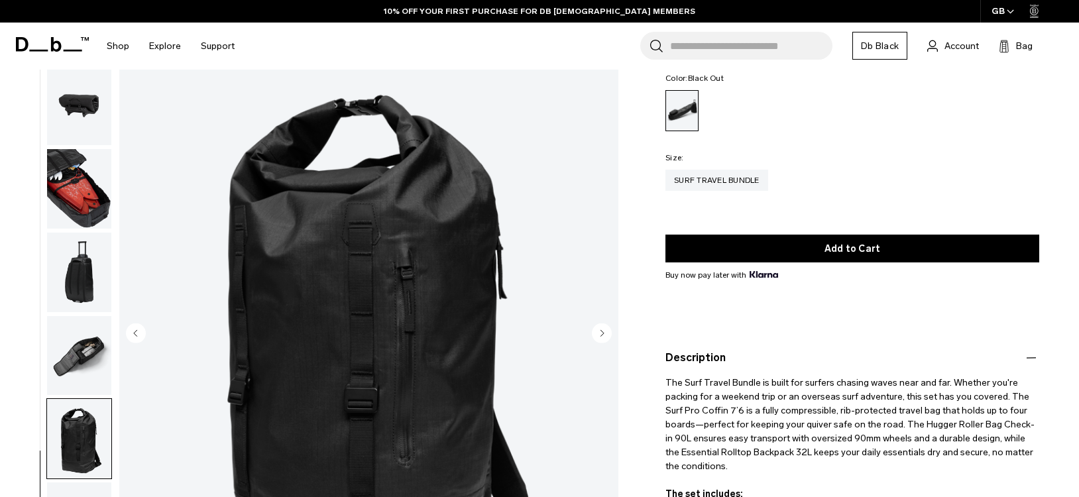
click at [603, 336] on circle "Next slide" at bounding box center [602, 334] width 20 height 20
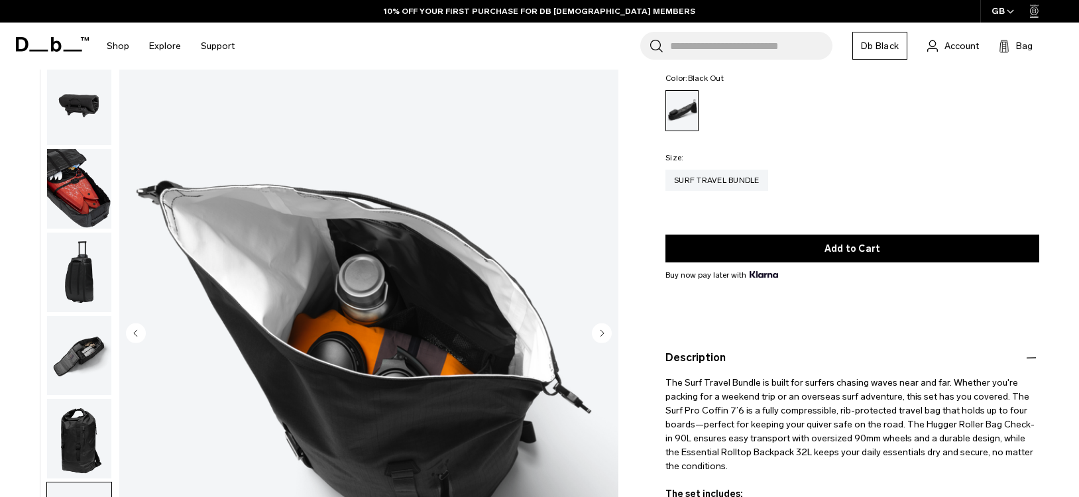
click at [603, 336] on circle "Next slide" at bounding box center [602, 334] width 20 height 20
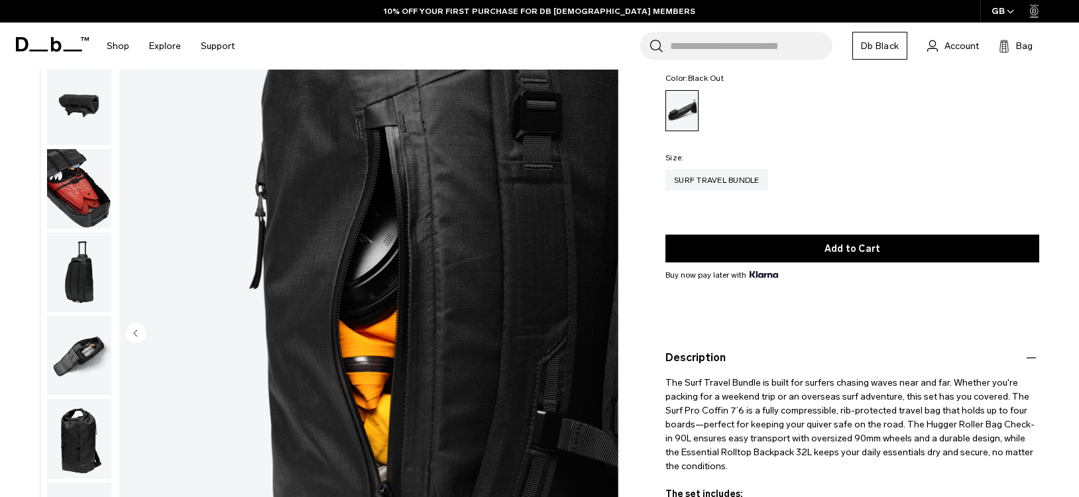
click at [603, 336] on img "10 / 10" at bounding box center [368, 334] width 499 height 623
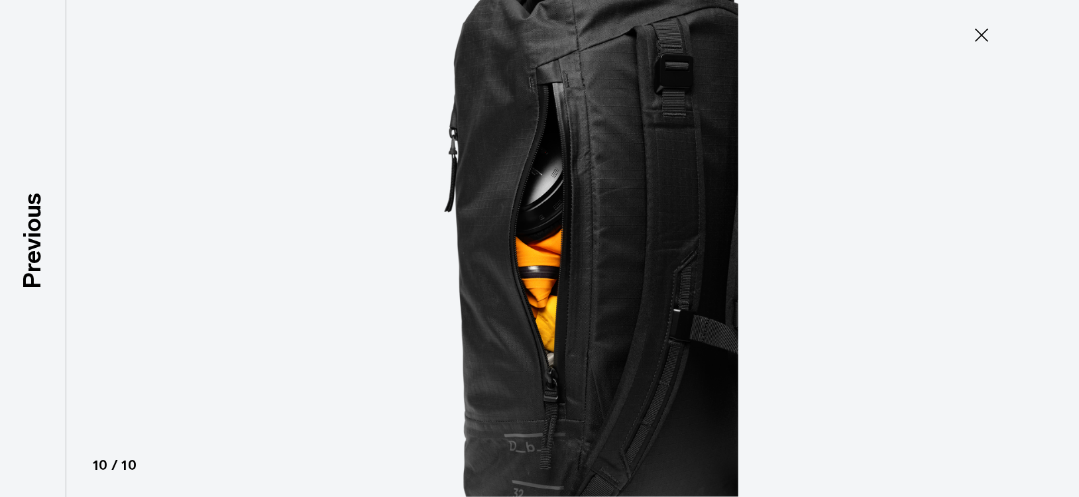
click at [987, 40] on icon at bounding box center [981, 35] width 13 height 13
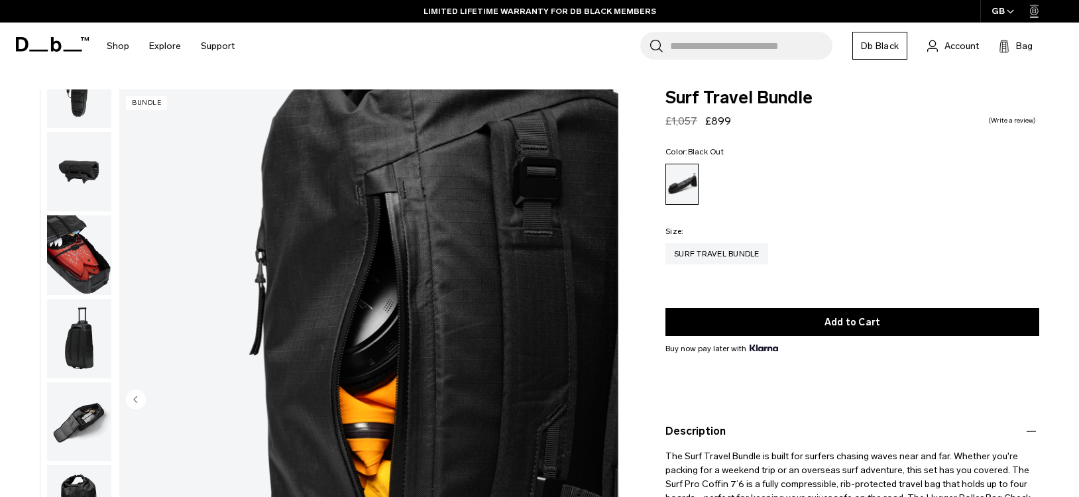
scroll to position [0, 0]
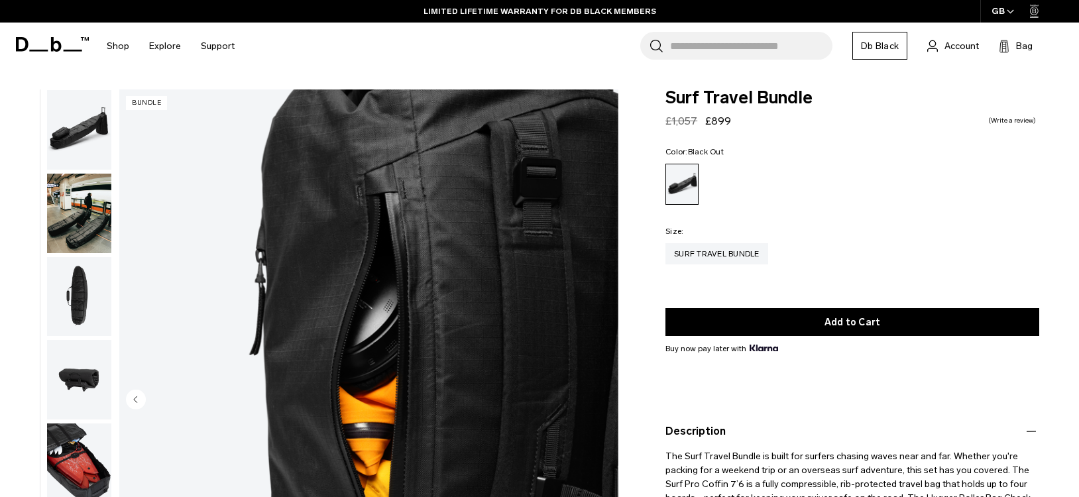
click at [80, 117] on img "button" at bounding box center [79, 130] width 64 height 80
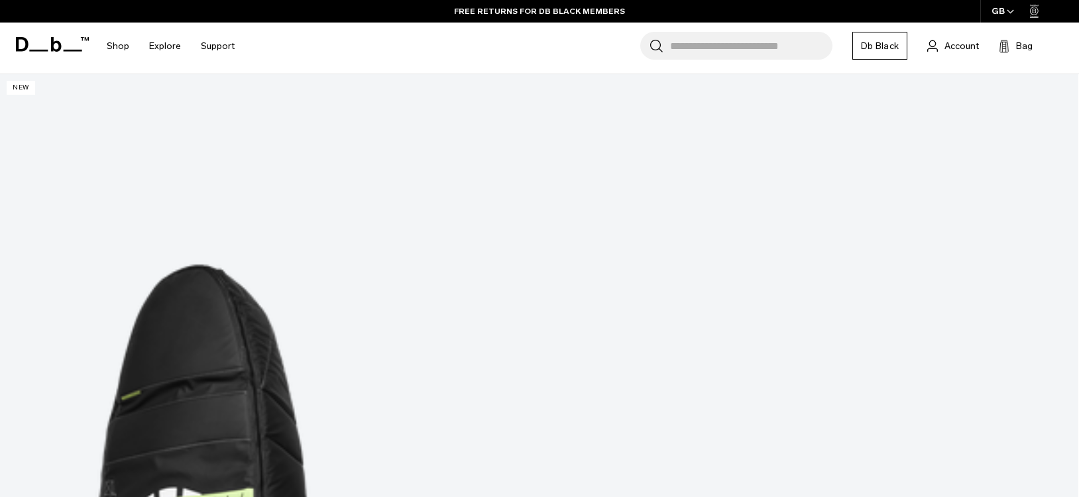
scroll to position [278, 0]
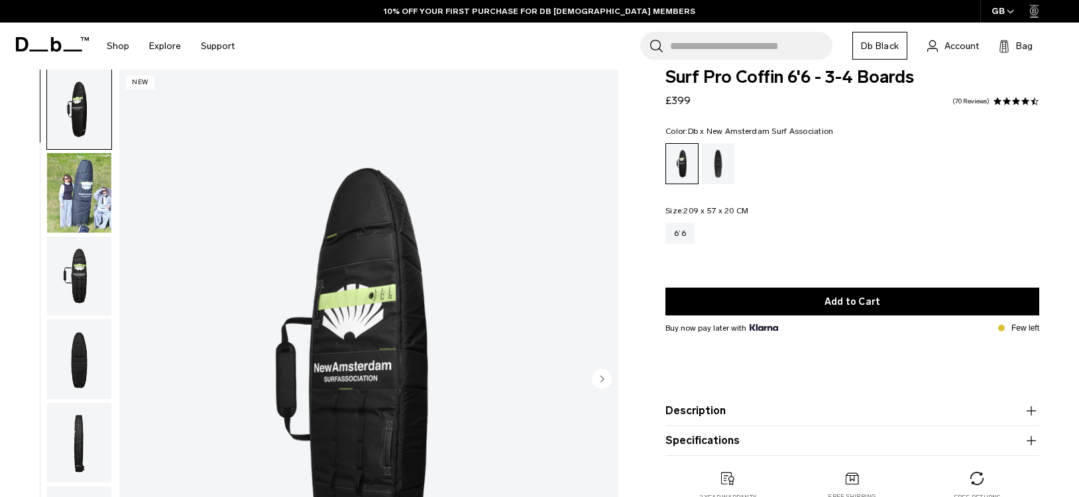
scroll to position [22, 0]
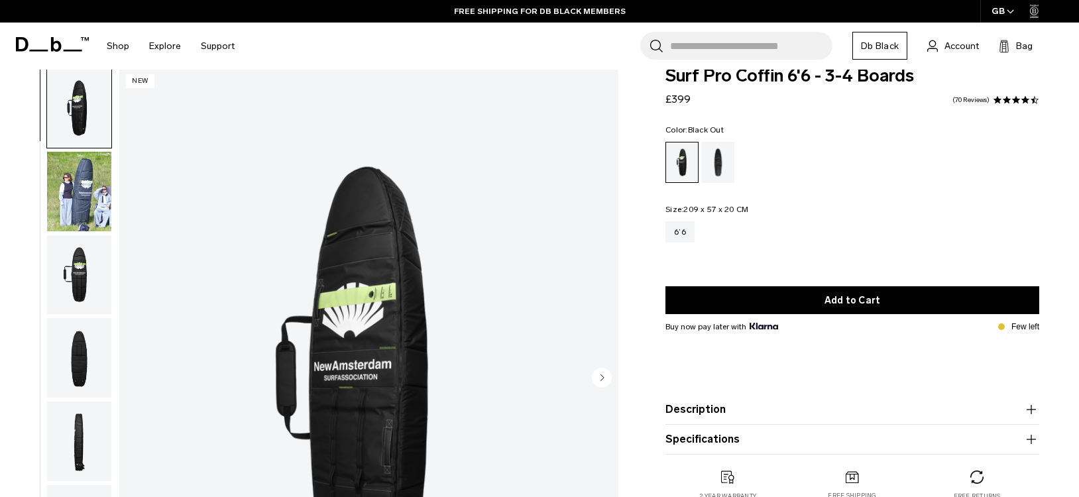
click at [710, 174] on div "Black Out" at bounding box center [719, 162] width 34 height 41
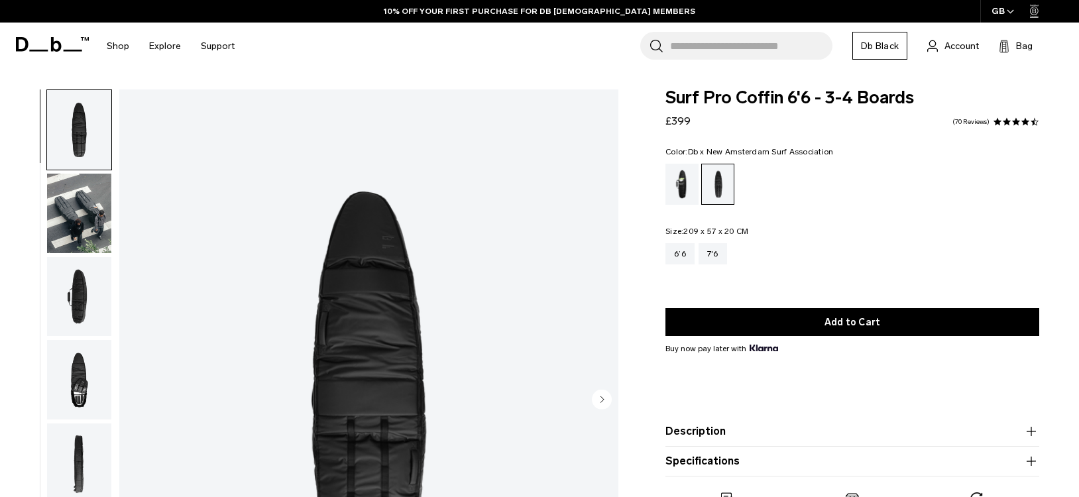
click at [687, 188] on div "Db x New Amsterdam Surf Association" at bounding box center [683, 184] width 34 height 41
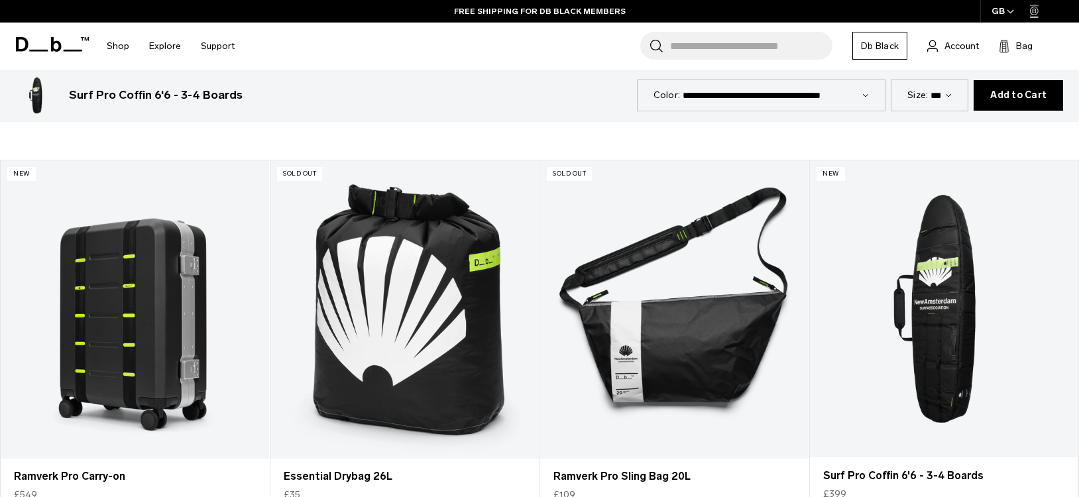
scroll to position [669, 0]
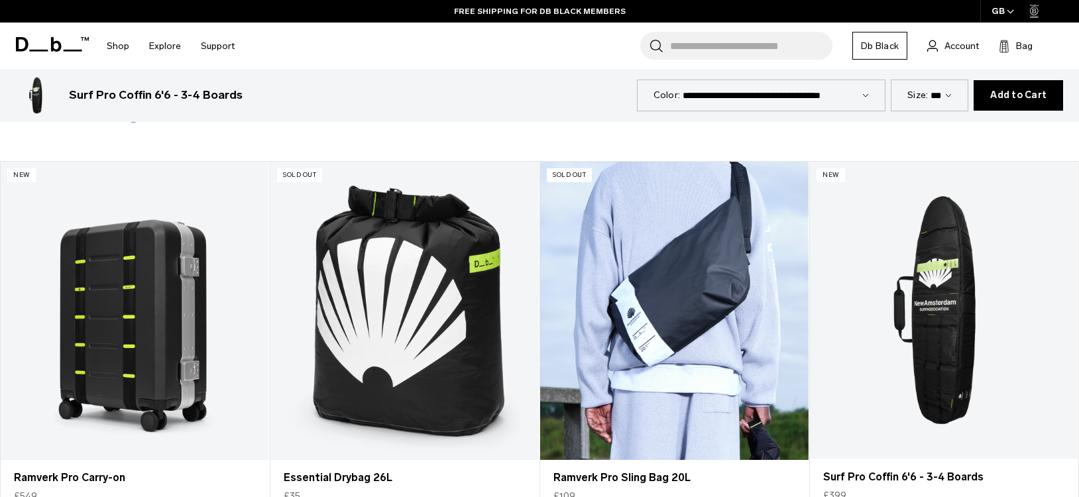
click at [644, 319] on link "Ramverk Pro Sling Bag 20L" at bounding box center [674, 311] width 269 height 298
